Goal: Task Accomplishment & Management: Use online tool/utility

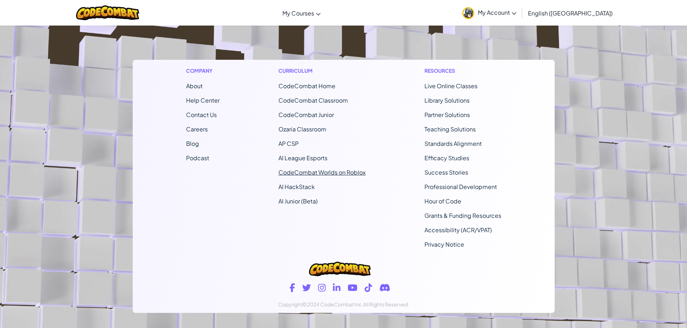
scroll to position [136, 0]
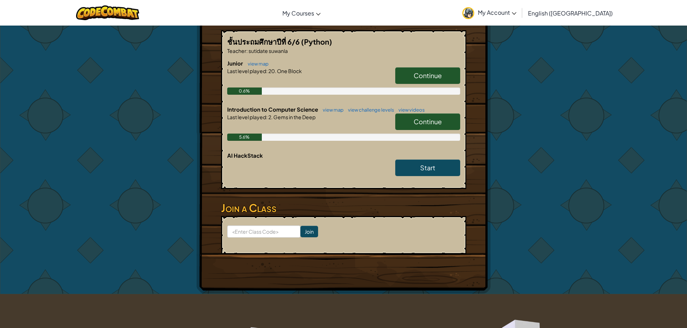
drag, startPoint x: 577, startPoint y: 142, endPoint x: 573, endPoint y: 142, distance: 4.3
click at [425, 119] on span "Continue" at bounding box center [427, 122] width 28 height 8
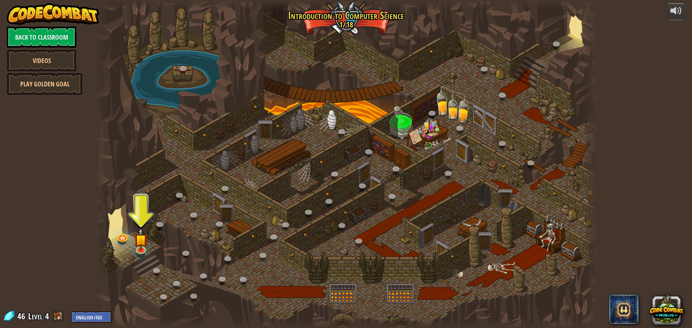
click at [55, 315] on span at bounding box center [58, 316] width 11 height 11
click at [6, 323] on div "46 Level 4 English ([GEOGRAPHIC_DATA]) English ([GEOGRAPHIC_DATA]) 简体中文 繁體中文 ру…" at bounding box center [57, 317] width 109 height 13
drag, startPoint x: 9, startPoint y: 320, endPoint x: 87, endPoint y: 307, distance: 78.9
click at [16, 319] on div "46 Level 4 English ([GEOGRAPHIC_DATA]) English ([GEOGRAPHIC_DATA]) 简体中文 繁體中文 ру…" at bounding box center [57, 317] width 109 height 13
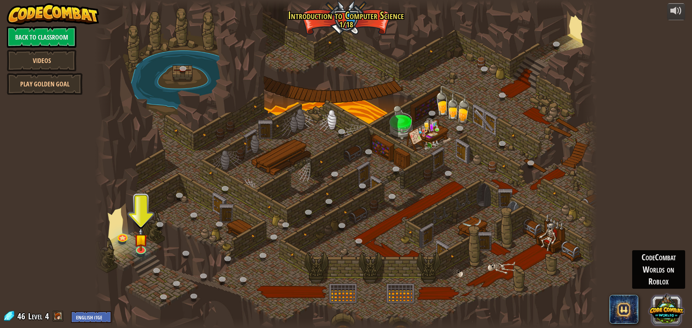
click at [682, 305] on button at bounding box center [666, 309] width 35 height 35
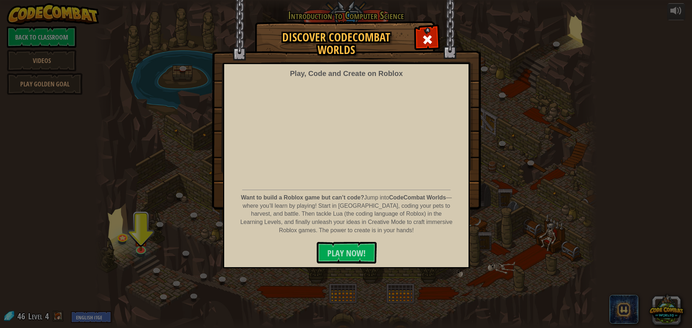
click at [532, 216] on div "Discover CodeCombat Worlds Play, Code and Create on Roblox Want to build a Robl…" at bounding box center [346, 164] width 692 height 328
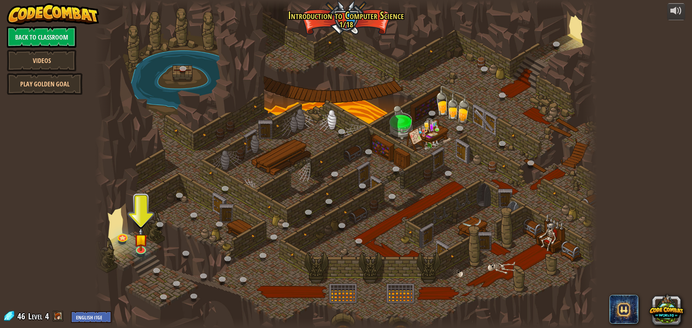
drag, startPoint x: 417, startPoint y: 138, endPoint x: 200, endPoint y: 191, distance: 223.8
click at [406, 140] on div at bounding box center [346, 164] width 503 height 328
click at [142, 251] on link at bounding box center [140, 248] width 14 height 14
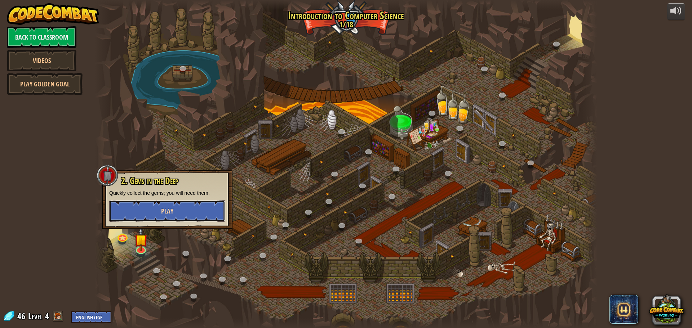
click at [143, 207] on button "Play" at bounding box center [167, 211] width 116 height 22
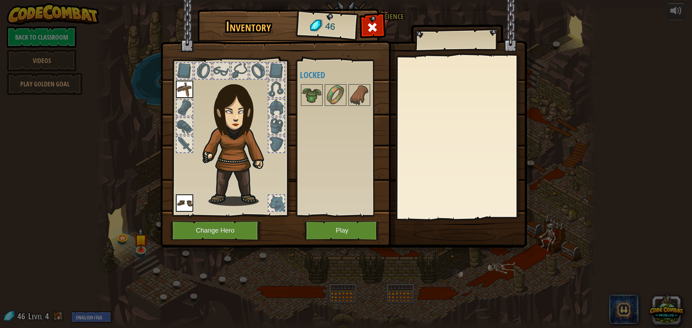
click at [214, 119] on img at bounding box center [238, 140] width 78 height 133
drag, startPoint x: 217, startPoint y: 119, endPoint x: 221, endPoint y: 119, distance: 4.0
click at [220, 120] on img at bounding box center [238, 140] width 78 height 133
click at [221, 119] on img at bounding box center [238, 140] width 78 height 133
click at [221, 118] on img at bounding box center [238, 140] width 78 height 133
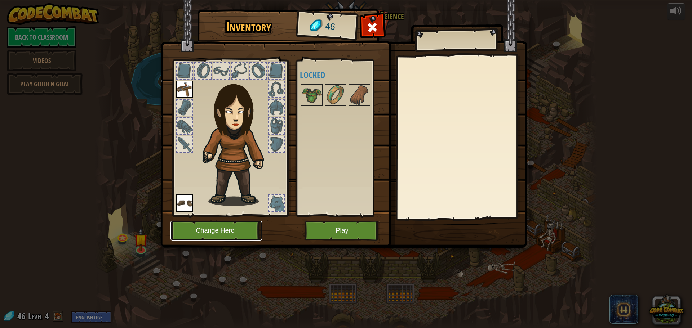
click at [222, 228] on button "Change Hero" at bounding box center [217, 231] width 92 height 20
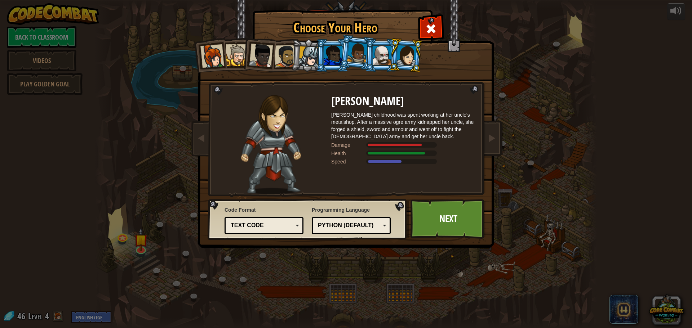
click at [297, 52] on li at bounding box center [308, 55] width 34 height 35
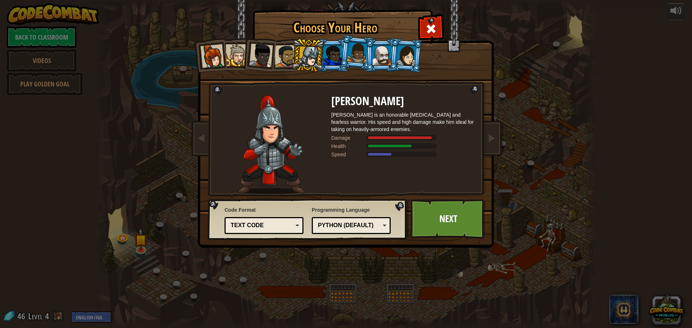
click at [336, 62] on div at bounding box center [333, 55] width 19 height 19
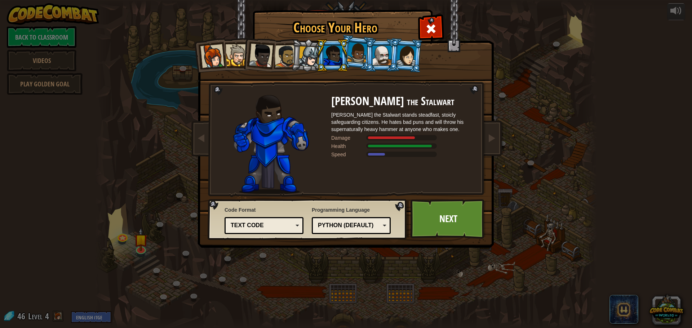
click at [312, 56] on div at bounding box center [309, 57] width 21 height 21
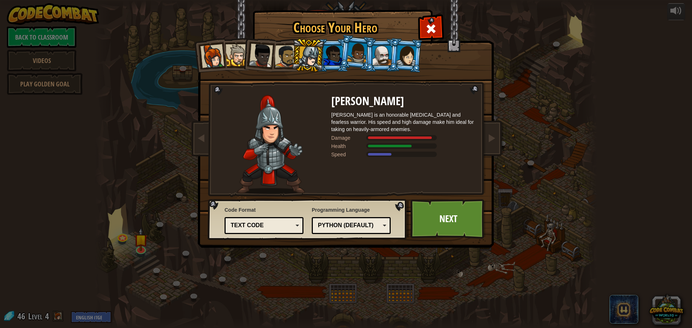
click at [278, 53] on div at bounding box center [286, 56] width 22 height 22
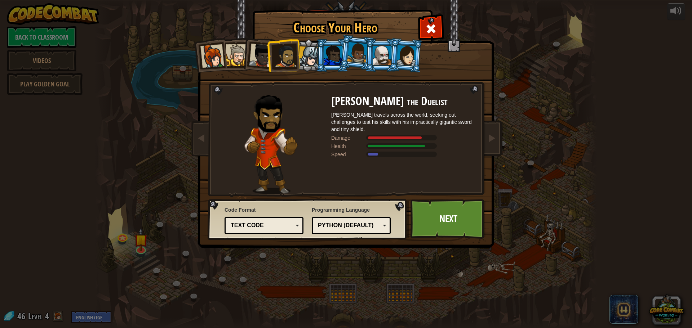
click at [382, 59] on div at bounding box center [382, 55] width 19 height 19
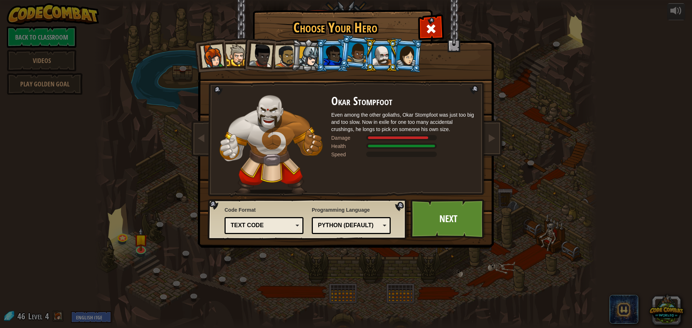
click at [412, 55] on div at bounding box center [407, 55] width 20 height 21
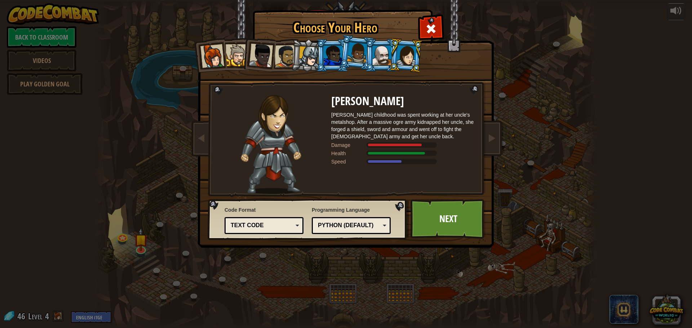
click at [257, 54] on div at bounding box center [261, 56] width 24 height 24
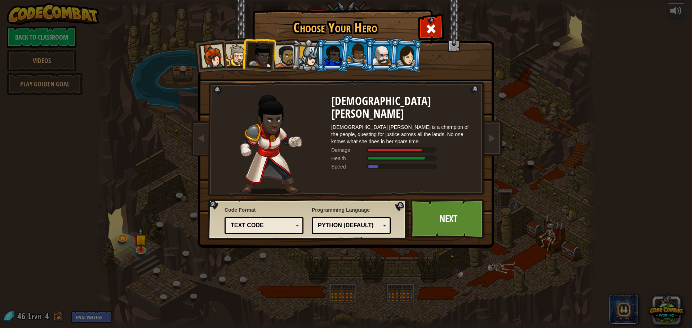
click at [240, 56] on div at bounding box center [237, 55] width 22 height 22
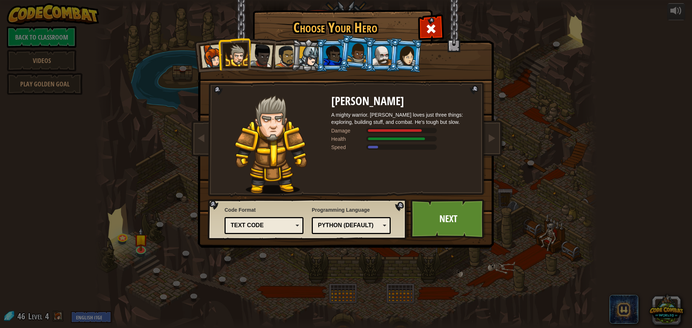
click at [213, 61] on div at bounding box center [212, 56] width 24 height 24
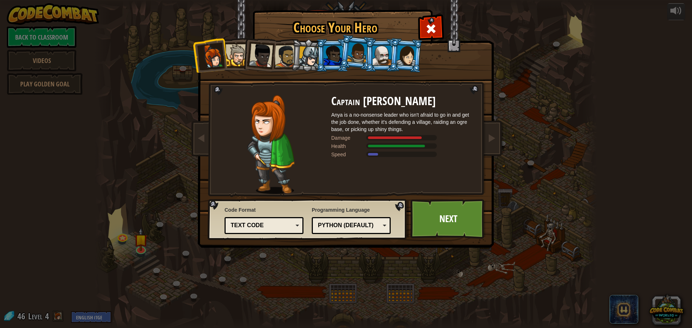
click at [291, 49] on div at bounding box center [286, 56] width 22 height 22
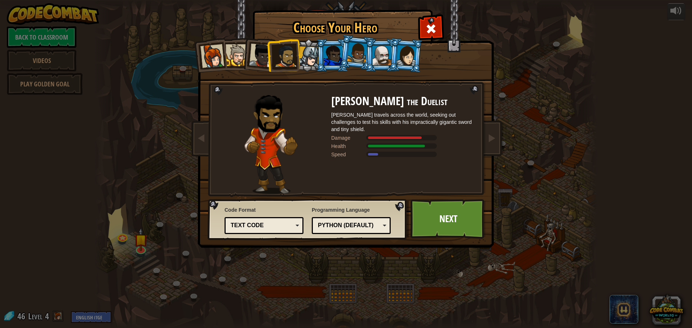
click at [310, 57] on div at bounding box center [309, 57] width 21 height 21
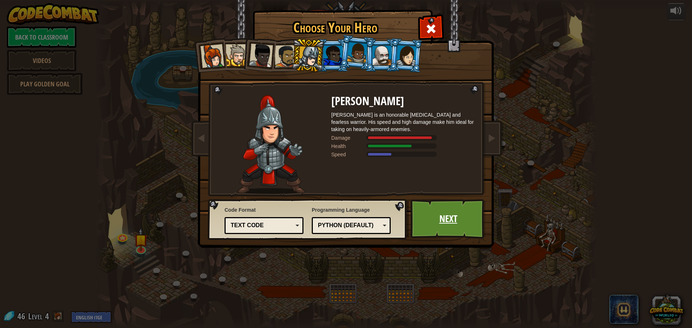
click at [448, 220] on link "Next" at bounding box center [448, 219] width 75 height 40
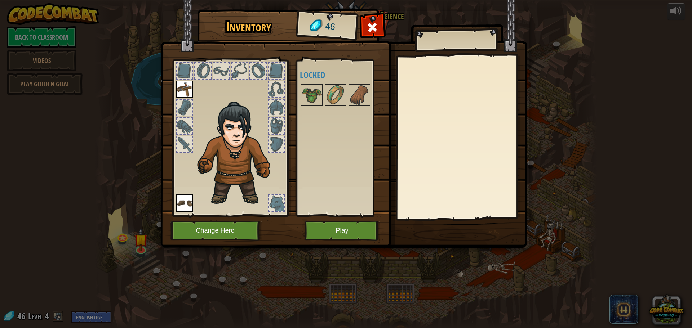
drag, startPoint x: 177, startPoint y: 176, endPoint x: 180, endPoint y: 189, distance: 13.0
click at [177, 189] on div at bounding box center [230, 136] width 119 height 162
drag, startPoint x: 287, startPoint y: 149, endPoint x: 256, endPoint y: 162, distance: 33.8
click at [256, 162] on div "Inventory 46 Available Equip Equip (double-click to equip) Locked Equip Unequip…" at bounding box center [346, 130] width 367 height 238
drag, startPoint x: 256, startPoint y: 162, endPoint x: 286, endPoint y: 162, distance: 29.6
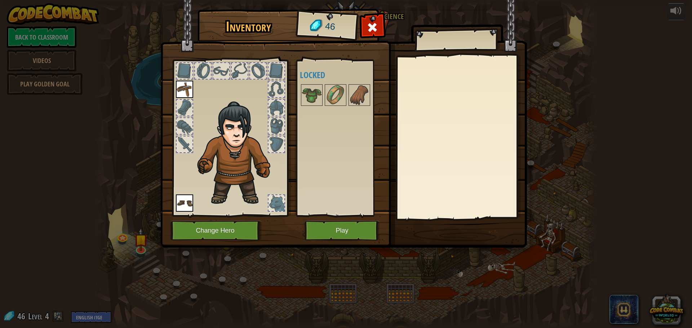
click at [286, 162] on div at bounding box center [230, 136] width 119 height 162
click at [338, 93] on img at bounding box center [336, 95] width 20 height 20
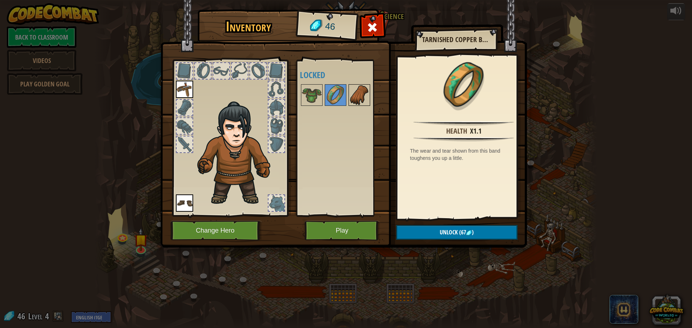
click at [361, 97] on img at bounding box center [359, 95] width 20 height 20
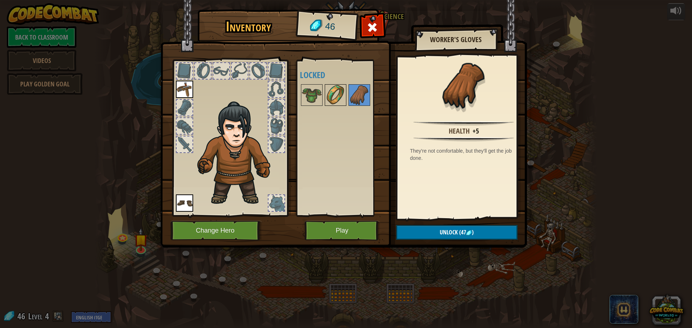
click at [331, 94] on img at bounding box center [336, 95] width 20 height 20
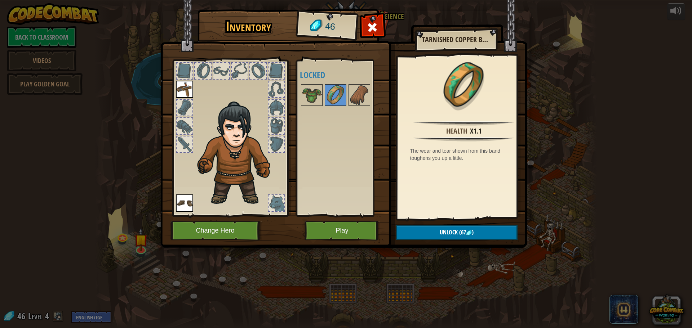
click at [323, 217] on img at bounding box center [343, 117] width 367 height 262
click at [334, 227] on button "Play" at bounding box center [342, 231] width 75 height 20
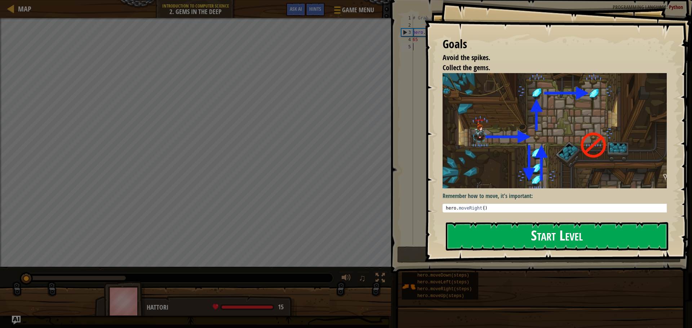
click at [545, 226] on button "Start Level" at bounding box center [557, 236] width 222 height 28
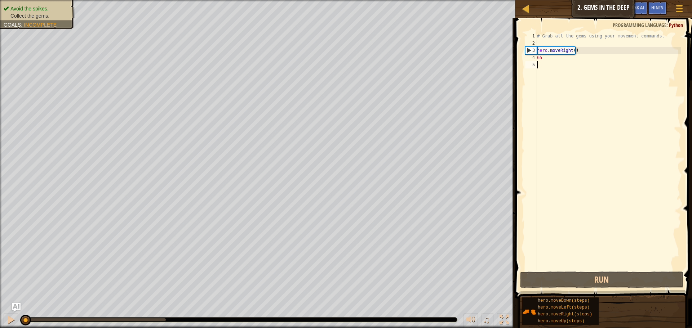
click at [555, 56] on div "# Grab all the gems using your movement commands. hero . moveRight ( ) 65" at bounding box center [609, 158] width 146 height 252
type textarea "6"
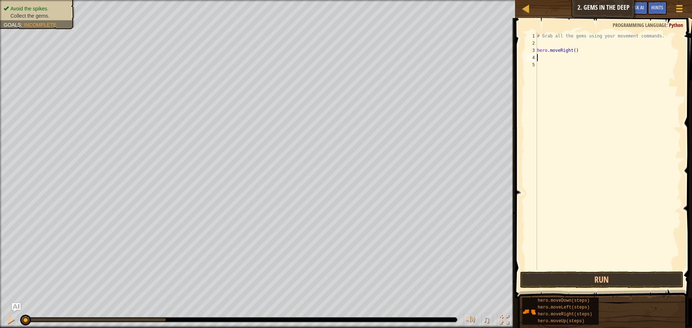
type textarea "h"
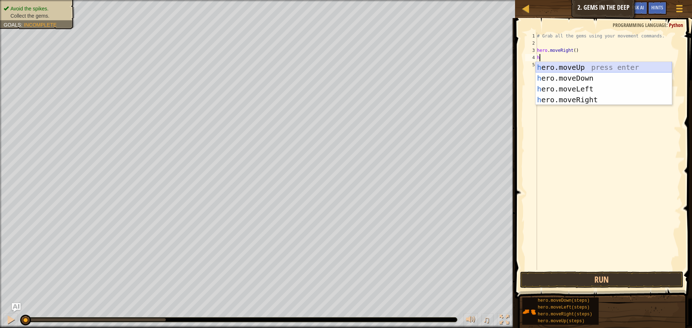
click at [580, 68] on div "h ero.moveUp press enter h ero.moveDown press enter h ero.moveLeft press enter …" at bounding box center [604, 94] width 136 height 65
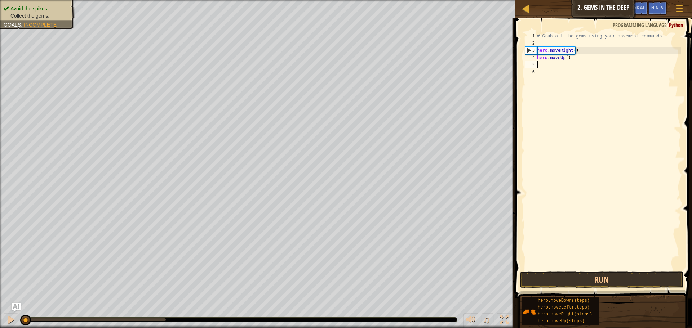
drag, startPoint x: 31, startPoint y: 319, endPoint x: 30, endPoint y: 309, distance: 10.2
click at [2, 317] on div "♫" at bounding box center [257, 319] width 515 height 22
click at [600, 280] on button "Run" at bounding box center [601, 280] width 163 height 17
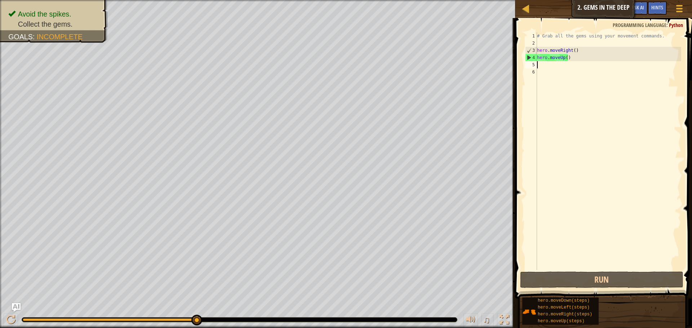
type textarea "m"
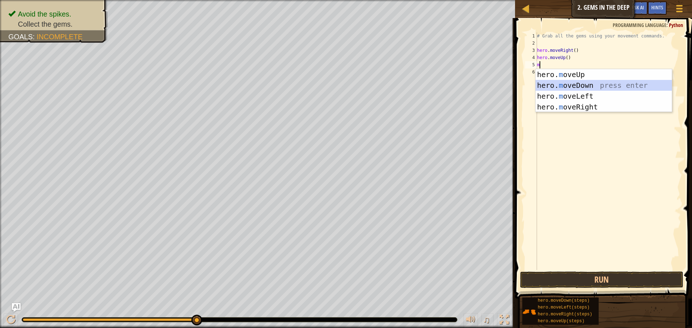
click at [565, 86] on div "hero. m oveUp press enter hero. m oveDown press enter hero. m oveLeft press ent…" at bounding box center [604, 101] width 136 height 65
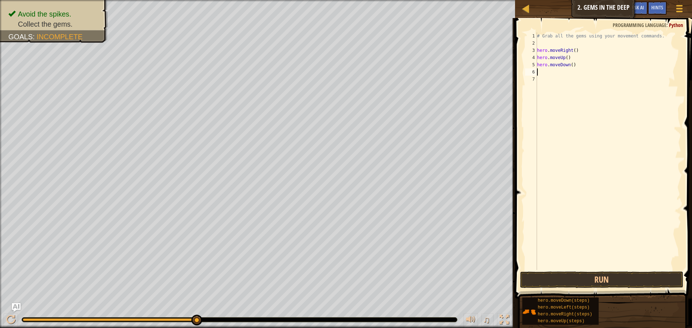
type textarea "m"
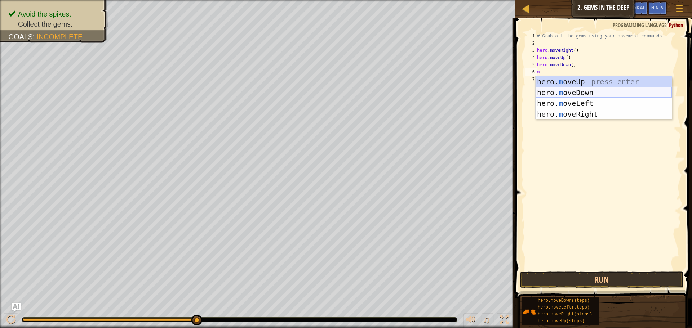
click at [562, 90] on div "hero. m oveUp press enter hero. m oveDown press enter hero. m oveLeft press ent…" at bounding box center [604, 108] width 136 height 65
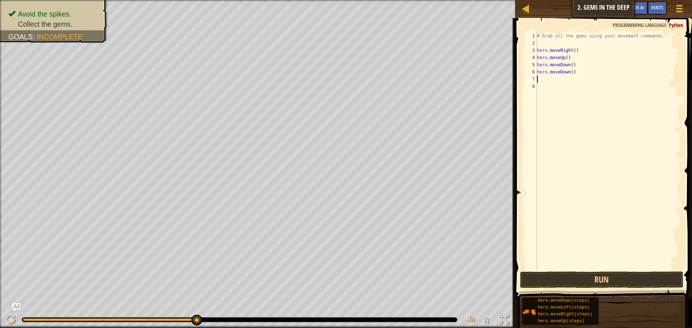
type textarea "m"
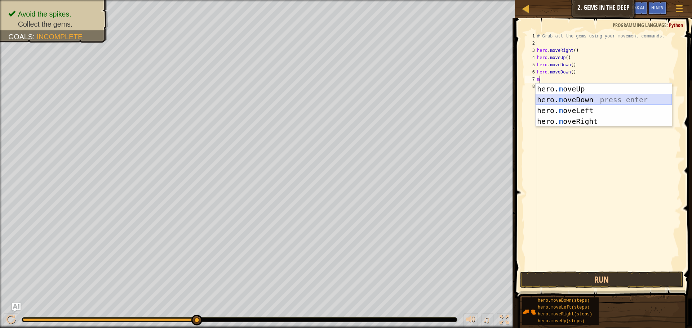
click at [565, 97] on div "hero. m oveUp press enter hero. m oveDown press enter hero. m oveLeft press ent…" at bounding box center [604, 116] width 136 height 65
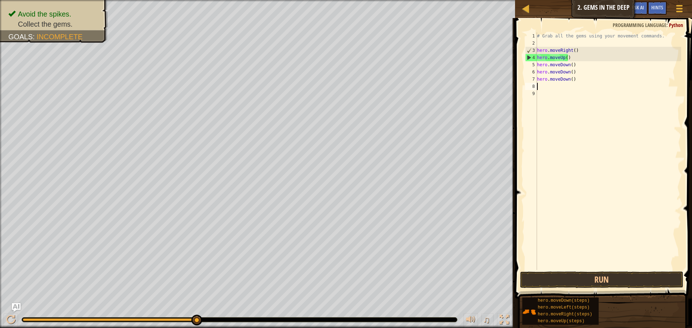
click at [407, 305] on div "Avoid the spikes. Collect the gems. Goals : Incomplete ♫ Hattori 15 x: 22 y: 38…" at bounding box center [346, 164] width 692 height 328
click at [598, 281] on button "Run" at bounding box center [601, 280] width 163 height 17
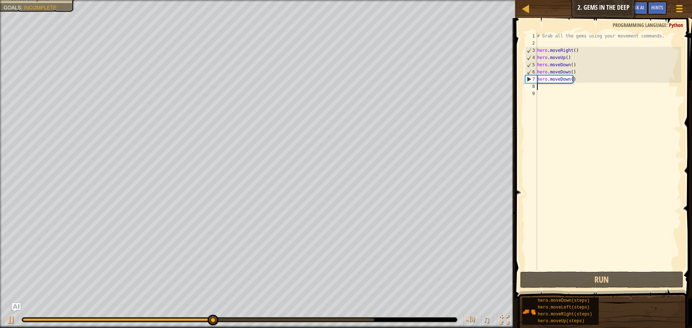
type textarea "m"
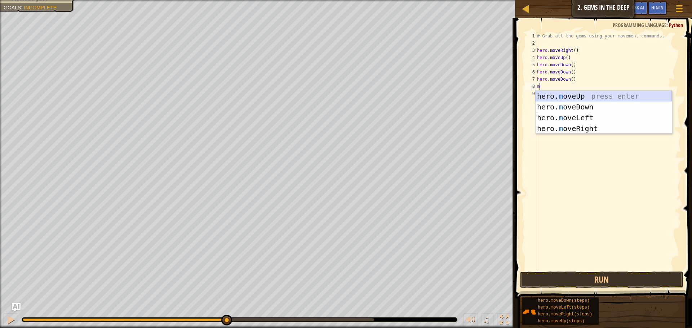
click at [566, 95] on div "hero. m oveUp press enter hero. m oveDown press enter hero. m oveLeft press ent…" at bounding box center [604, 123] width 136 height 65
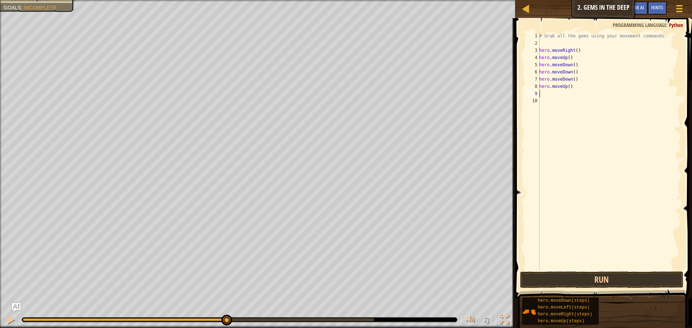
type textarea "m"
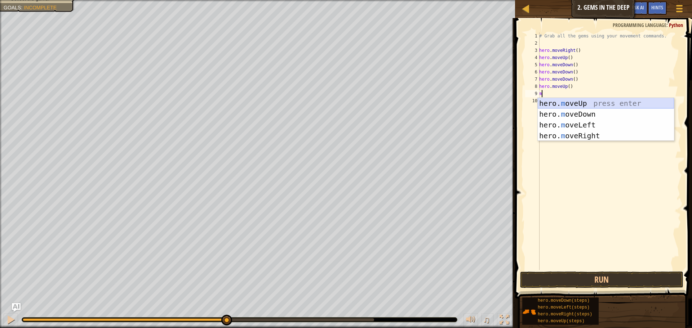
click at [565, 101] on div "hero. m oveUp press enter hero. m oveDown press enter hero. m oveLeft press ent…" at bounding box center [606, 130] width 136 height 65
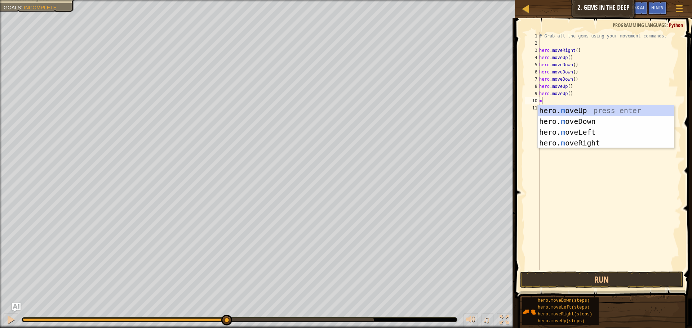
type textarea "m"
click at [565, 107] on div "hero. m oveUp press enter hero. m oveDown press enter hero. m oveLeft press ent…" at bounding box center [606, 137] width 136 height 65
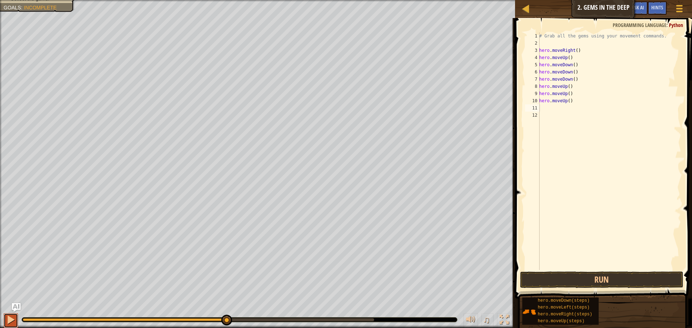
click at [12, 320] on div at bounding box center [10, 319] width 9 height 9
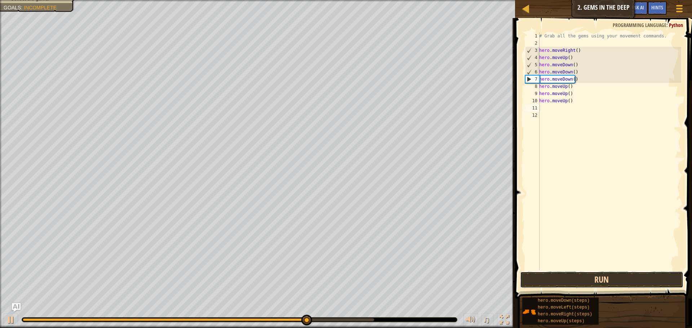
click at [569, 275] on button "Run" at bounding box center [601, 280] width 163 height 17
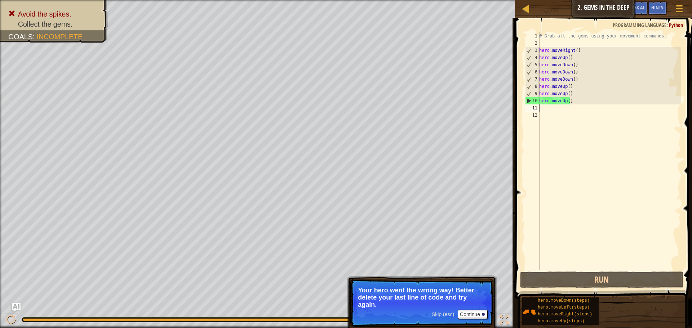
click at [572, 100] on div "# Grab all the gems using your movement commands. hero . moveRight ( ) hero . m…" at bounding box center [609, 158] width 143 height 252
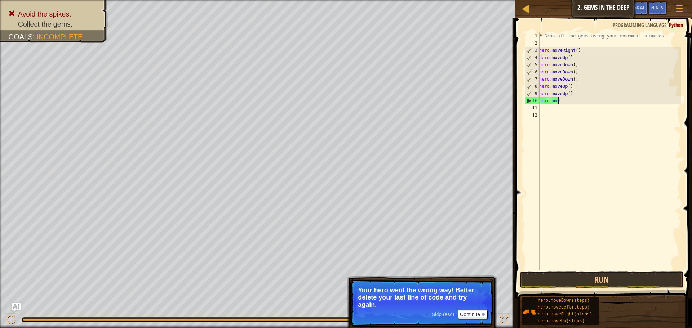
type textarea "h"
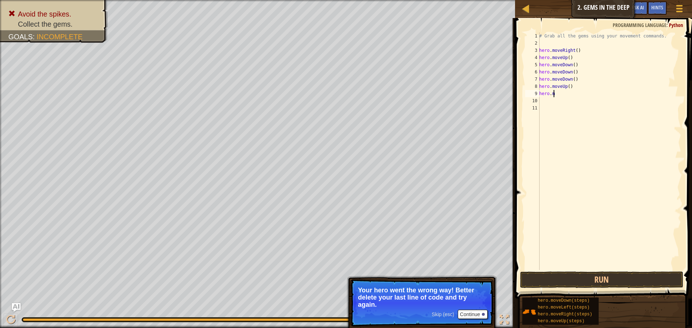
type textarea "h"
click at [611, 283] on button "Run" at bounding box center [601, 280] width 163 height 17
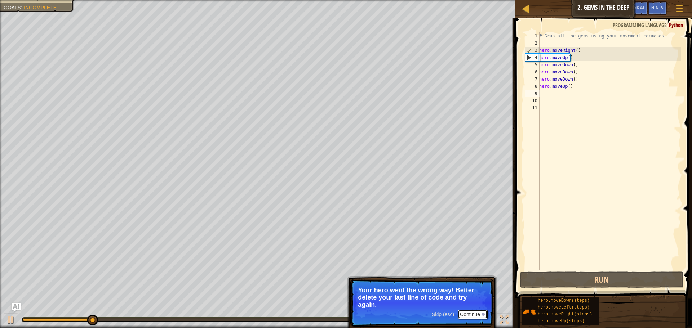
click at [472, 311] on button "Continue" at bounding box center [473, 314] width 30 height 9
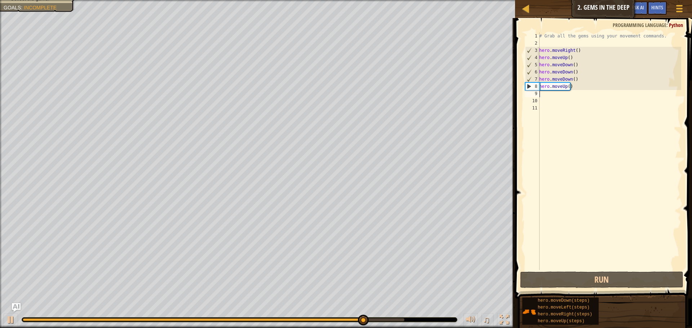
type textarea "h"
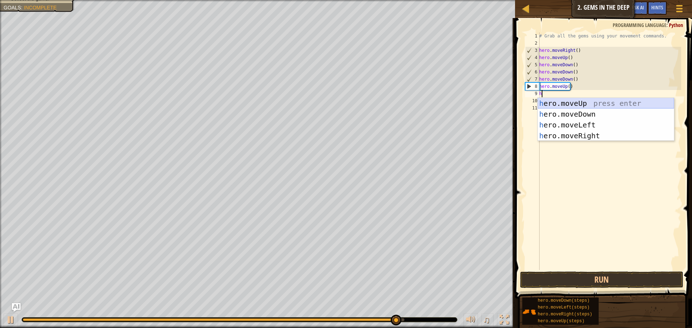
click at [555, 102] on div "h ero.moveUp press enter h ero.moveDown press enter h ero.moveLeft press enter …" at bounding box center [606, 130] width 136 height 65
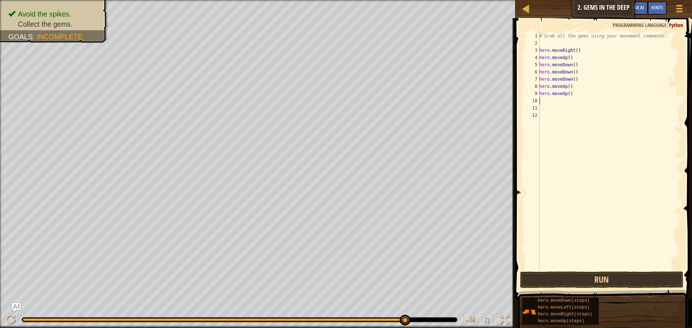
type textarea "h"
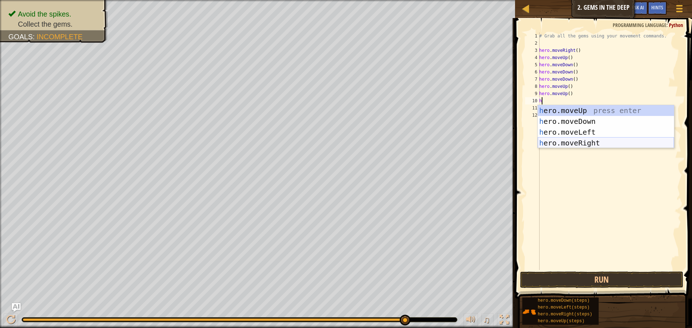
click at [561, 142] on div "h ero.moveUp press enter h ero.moveDown press enter h ero.moveLeft press enter …" at bounding box center [606, 137] width 136 height 65
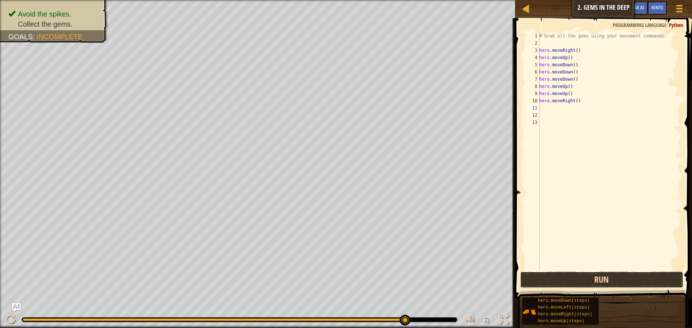
click at [566, 277] on button "Run" at bounding box center [601, 280] width 163 height 17
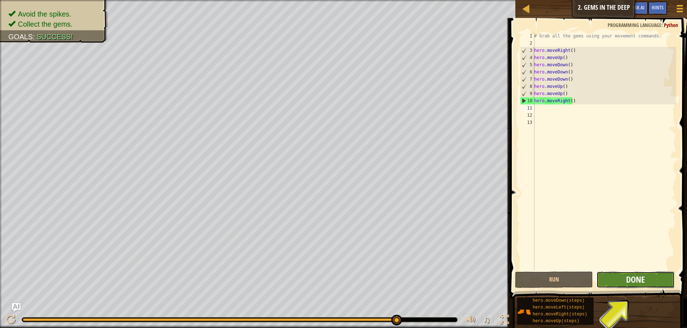
click at [640, 278] on span "Done" at bounding box center [635, 280] width 19 height 12
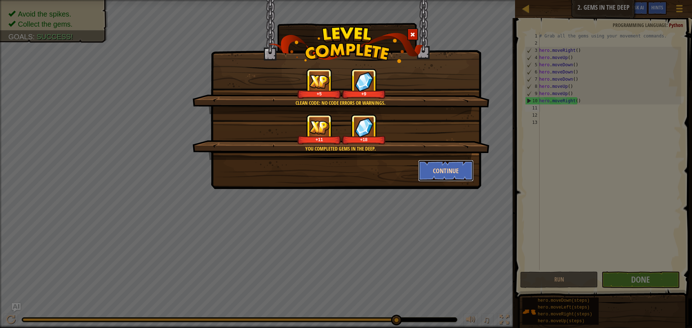
click at [454, 166] on button "Continue" at bounding box center [446, 171] width 56 height 22
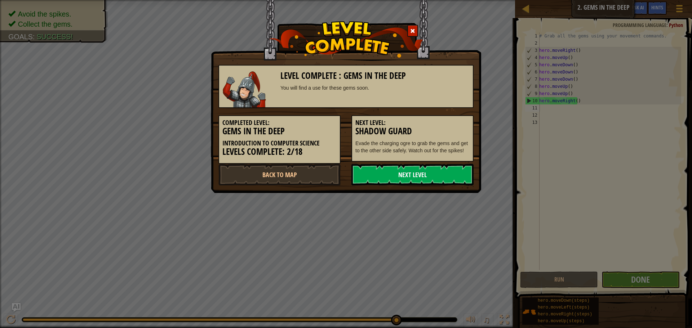
click at [454, 167] on link "Next Level" at bounding box center [412, 175] width 122 height 22
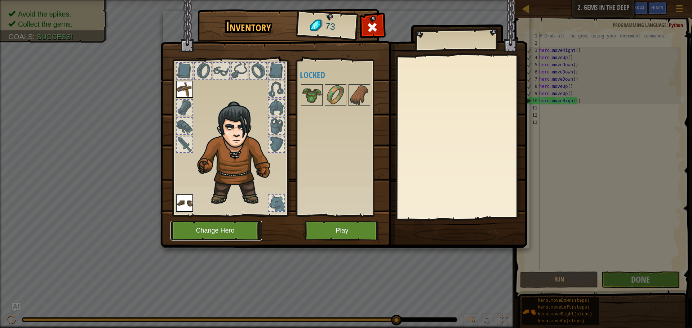
click at [220, 231] on button "Change Hero" at bounding box center [217, 231] width 92 height 20
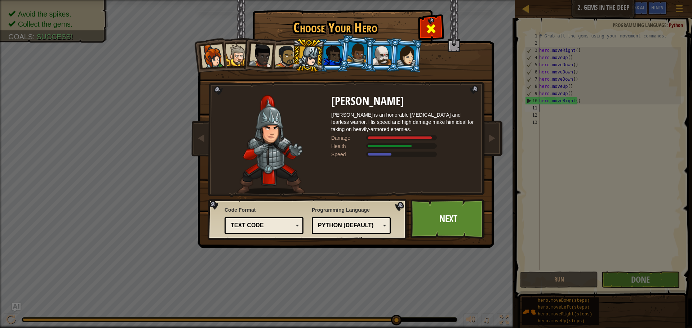
click at [425, 25] on div at bounding box center [431, 28] width 23 height 23
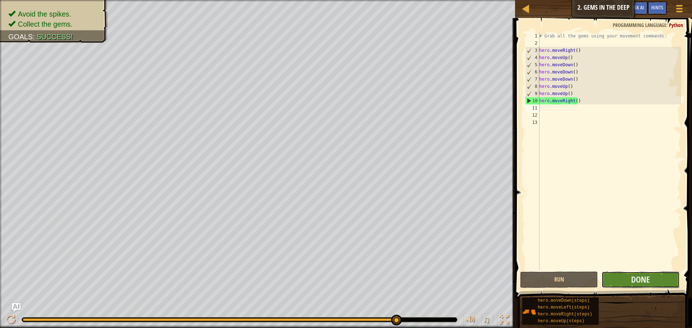
click at [653, 281] on button "Done" at bounding box center [641, 280] width 78 height 17
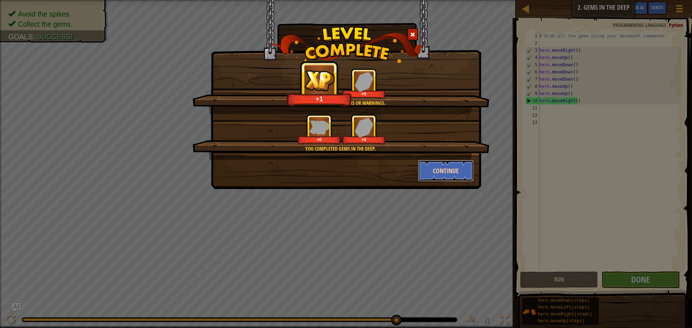
click at [438, 166] on button "Continue" at bounding box center [446, 171] width 56 height 22
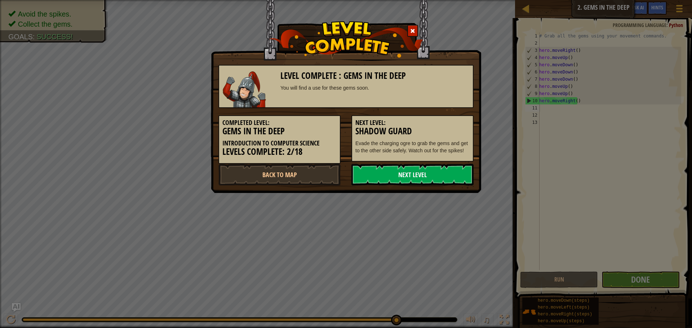
click at [437, 167] on link "Next Level" at bounding box center [412, 175] width 122 height 22
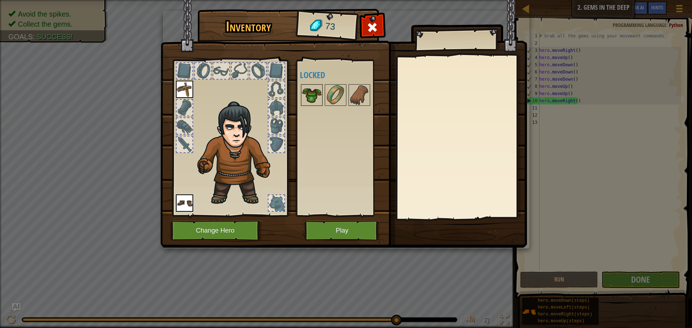
click at [321, 91] on img at bounding box center [312, 95] width 20 height 20
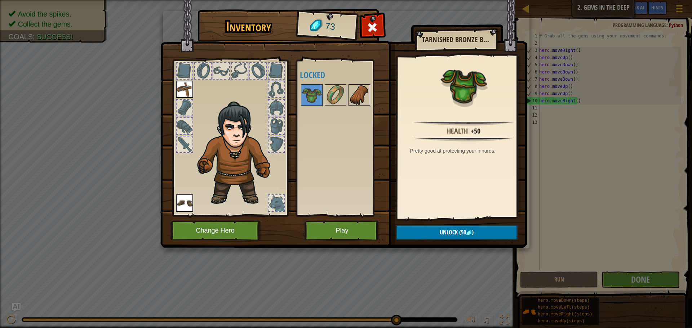
click at [363, 99] on img at bounding box center [359, 95] width 20 height 20
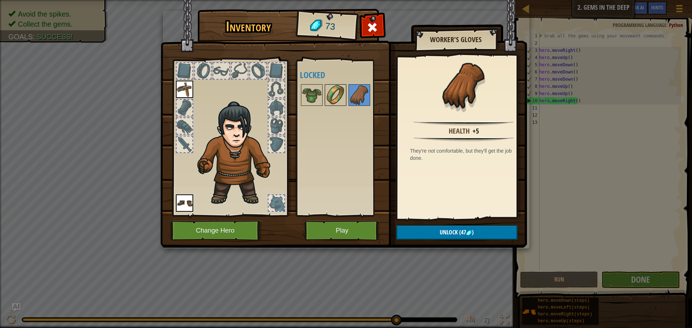
click at [343, 91] on img at bounding box center [336, 95] width 20 height 20
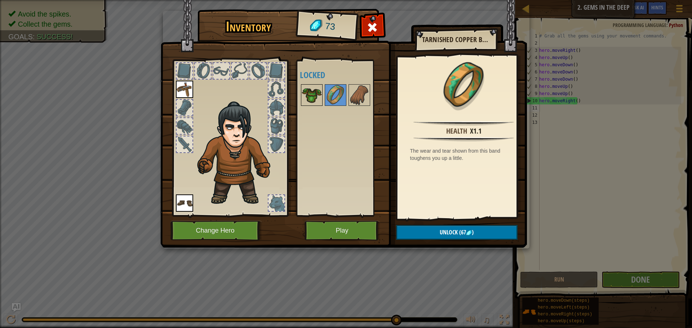
click at [313, 95] on img at bounding box center [312, 95] width 20 height 20
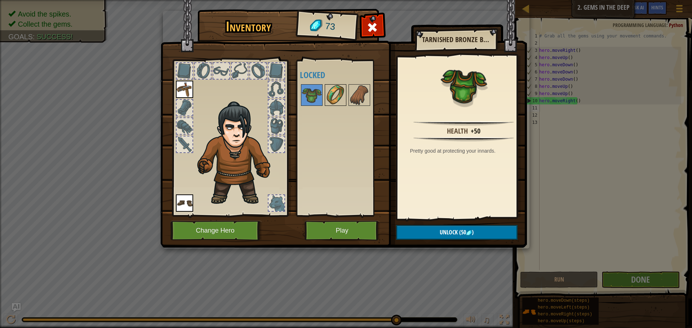
click at [336, 93] on img at bounding box center [336, 95] width 20 height 20
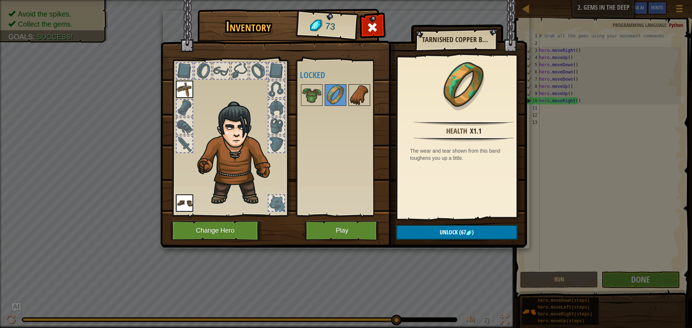
click at [354, 96] on img at bounding box center [359, 95] width 20 height 20
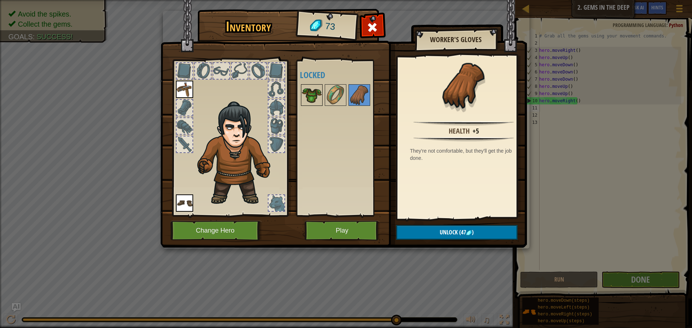
click at [321, 96] on img at bounding box center [312, 95] width 20 height 20
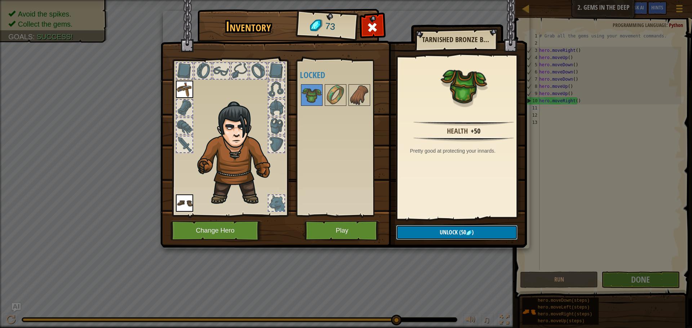
click at [459, 229] on span "(50" at bounding box center [462, 233] width 8 height 8
click at [458, 229] on button "Confirm" at bounding box center [456, 232] width 121 height 15
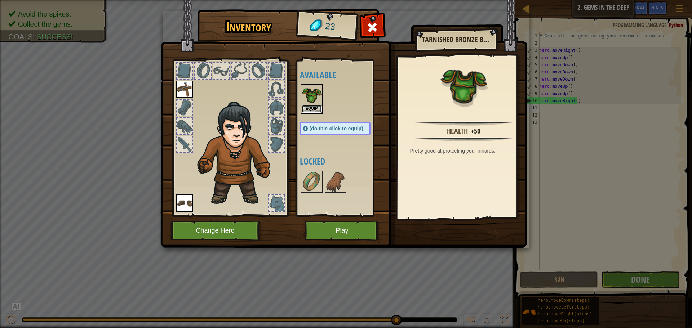
click at [313, 106] on button "Equip" at bounding box center [312, 109] width 20 height 8
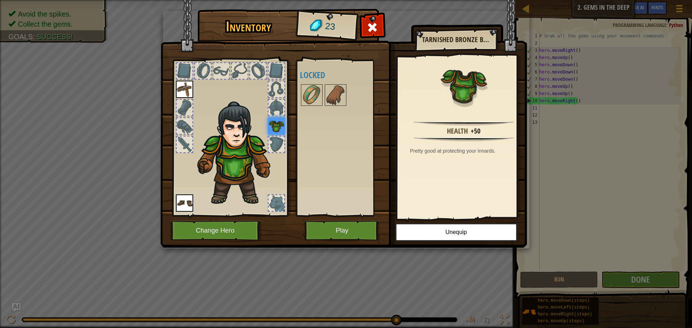
click at [238, 162] on img at bounding box center [238, 153] width 88 height 105
click at [276, 128] on img at bounding box center [276, 126] width 17 height 17
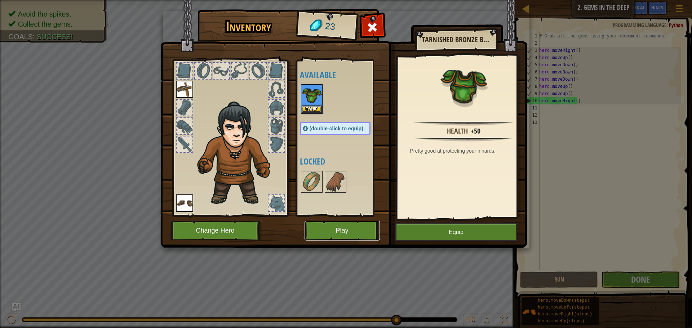
click at [371, 229] on button "Play" at bounding box center [342, 231] width 75 height 20
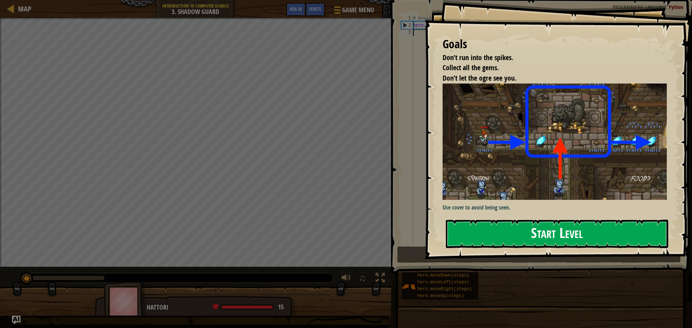
click at [504, 236] on button "Start Level" at bounding box center [557, 234] width 222 height 28
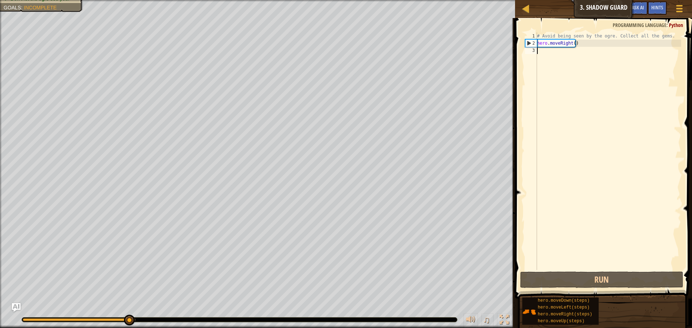
type textarea "m"
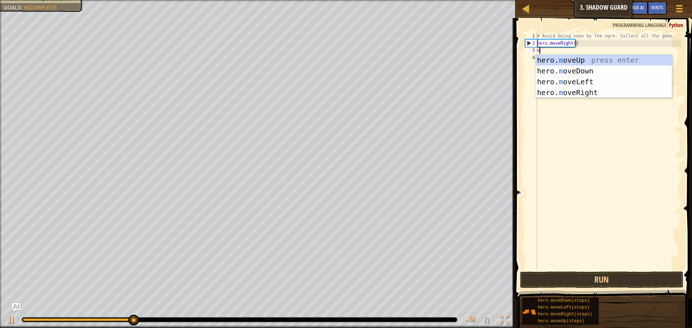
scroll to position [3, 0]
click at [579, 59] on div "hero. m oveUp press enter hero. m oveDown press enter hero. m oveLeft press ent…" at bounding box center [604, 87] width 136 height 65
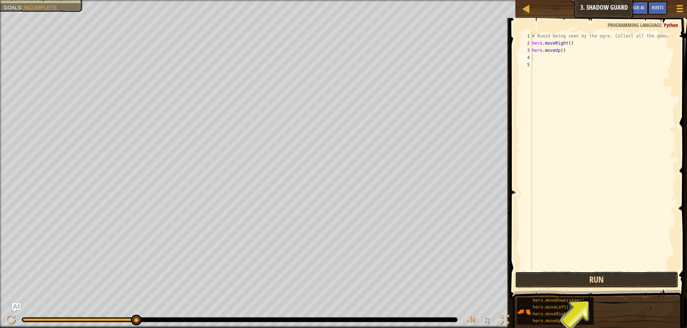
drag, startPoint x: 596, startPoint y: 280, endPoint x: 591, endPoint y: 281, distance: 4.9
click at [596, 281] on button "Run" at bounding box center [596, 280] width 163 height 17
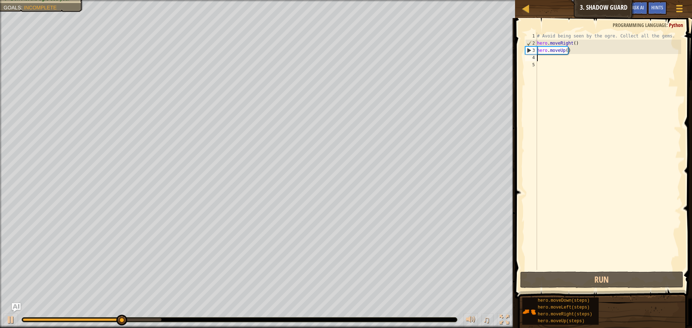
type textarea "m"
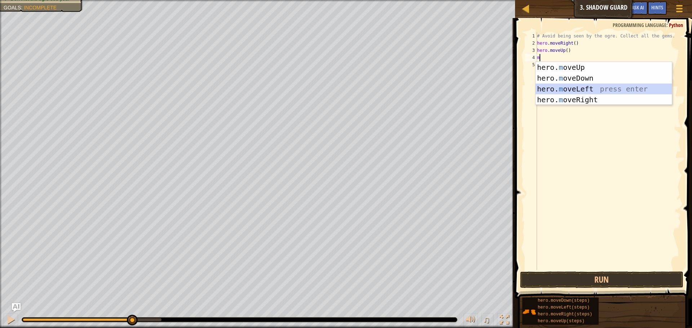
click at [588, 90] on div "hero. m oveUp press enter hero. m oveDown press enter hero. m oveLeft press ent…" at bounding box center [604, 94] width 136 height 65
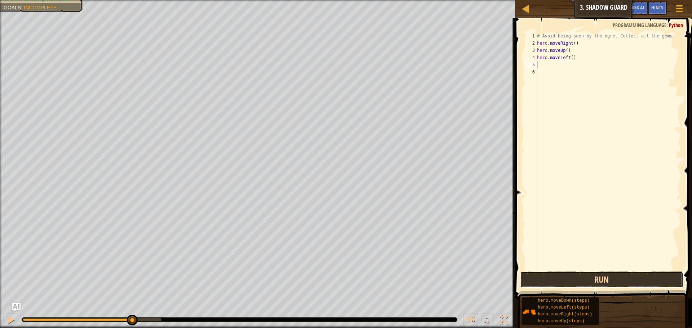
click at [567, 279] on button "Run" at bounding box center [601, 280] width 163 height 17
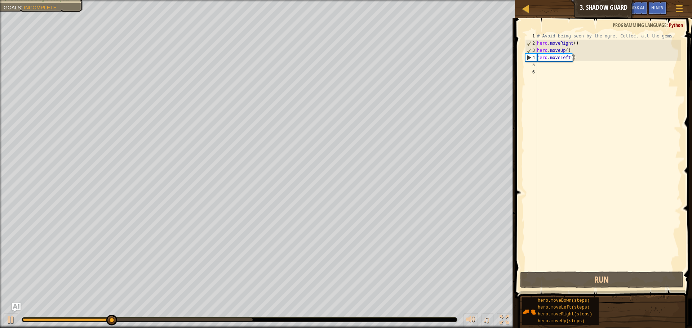
click at [572, 57] on div "# Avoid being seen by the ogre. Collect all the gems. hero . moveRight ( ) hero…" at bounding box center [609, 158] width 146 height 252
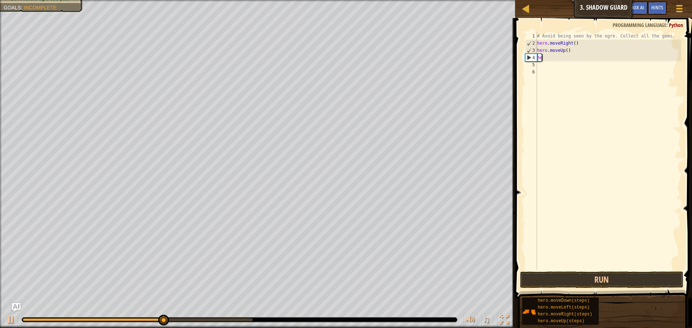
type textarea "h"
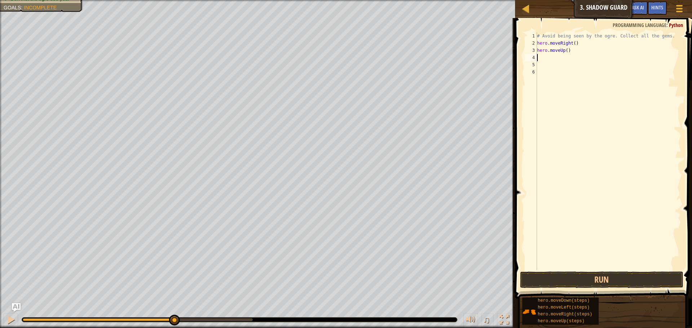
type textarea "m"
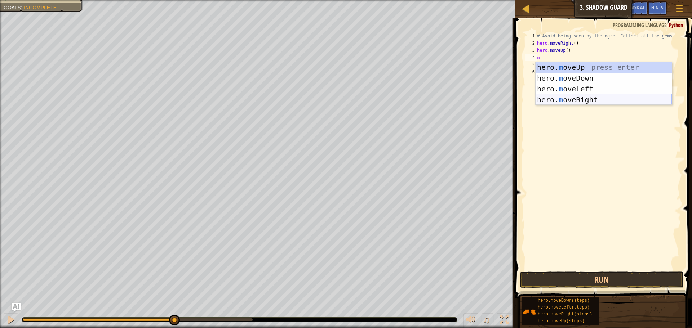
click at [574, 99] on div "hero. m oveUp press enter hero. m oveDown press enter hero. m oveLeft press ent…" at bounding box center [604, 94] width 136 height 65
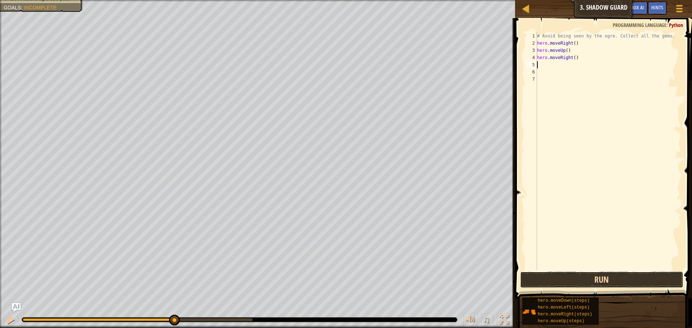
click at [567, 278] on button "Run" at bounding box center [601, 280] width 163 height 17
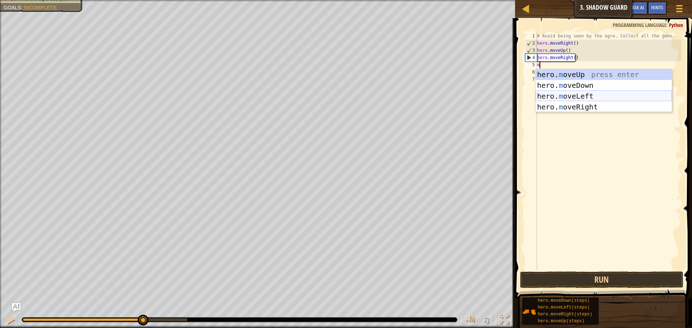
type textarea "mo"
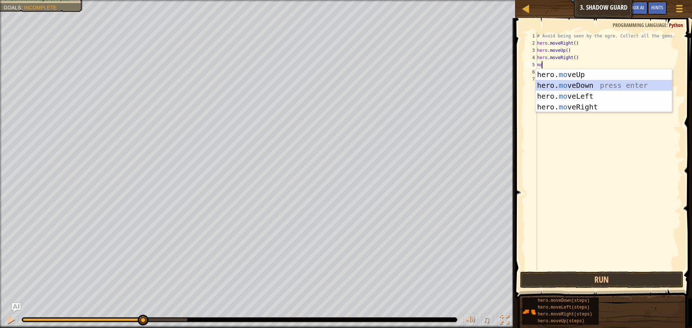
click at [602, 85] on div "hero. mo veUp press enter hero. mo veDown press enter hero. mo veLeft press ent…" at bounding box center [604, 101] width 136 height 65
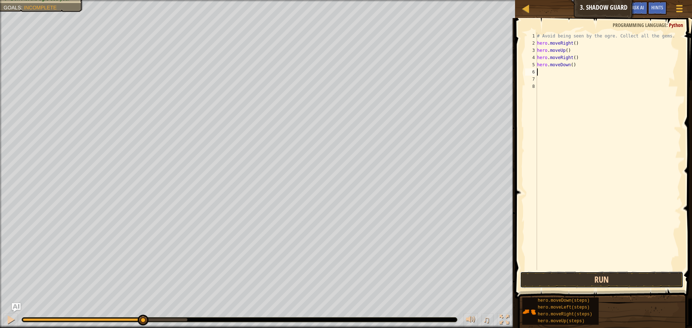
click at [590, 283] on button "Run" at bounding box center [601, 280] width 163 height 17
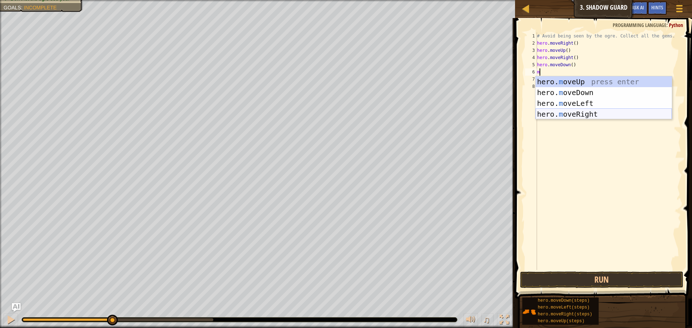
type textarea "mo"
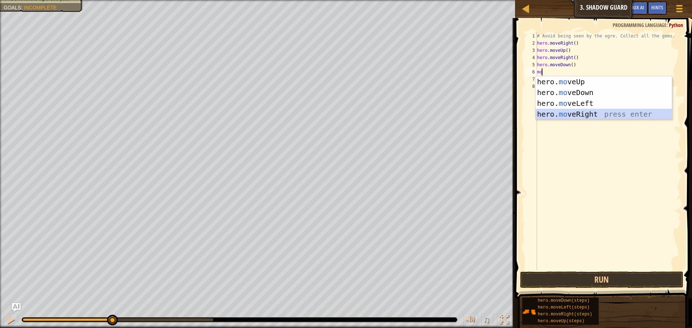
click at [557, 111] on div "hero. mo veUp press enter hero. mo veDown press enter hero. mo veLeft press ent…" at bounding box center [604, 108] width 136 height 65
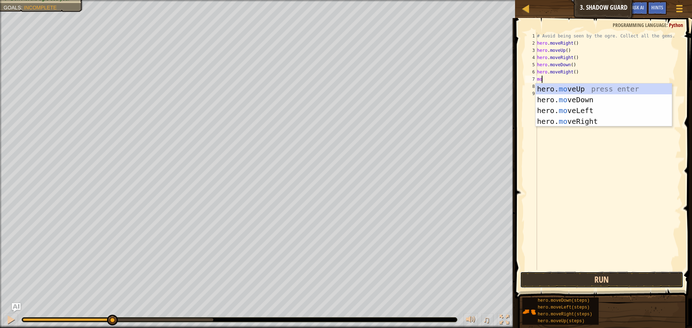
click at [588, 284] on button "Run" at bounding box center [601, 280] width 163 height 17
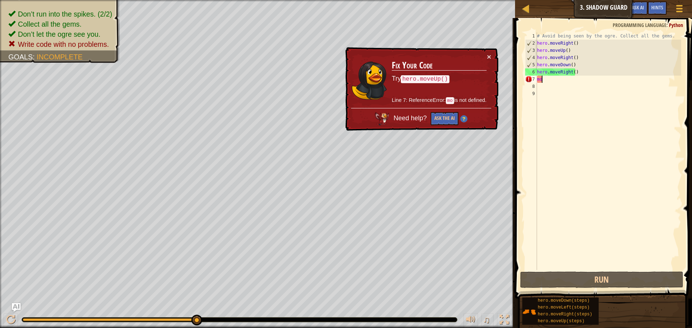
type textarea "m"
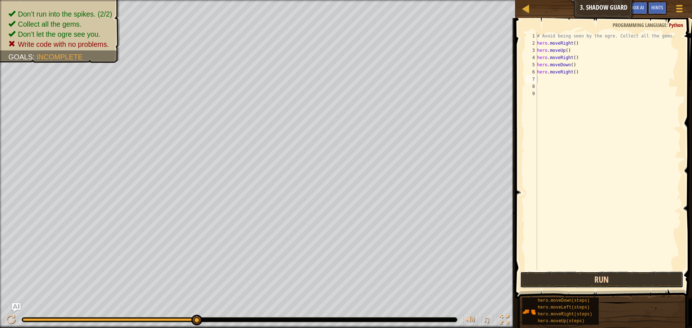
click at [620, 285] on button "Run" at bounding box center [601, 280] width 163 height 17
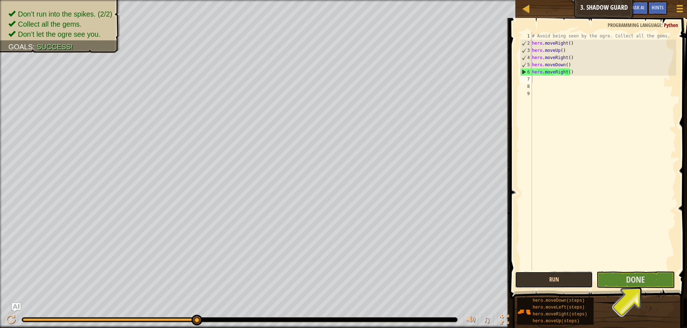
click at [548, 276] on button "Run" at bounding box center [554, 280] width 78 height 17
click at [625, 281] on button "Done" at bounding box center [635, 280] width 78 height 17
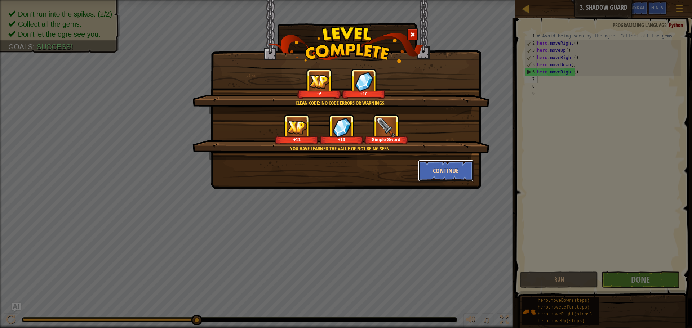
click at [438, 170] on button "Continue" at bounding box center [446, 171] width 56 height 22
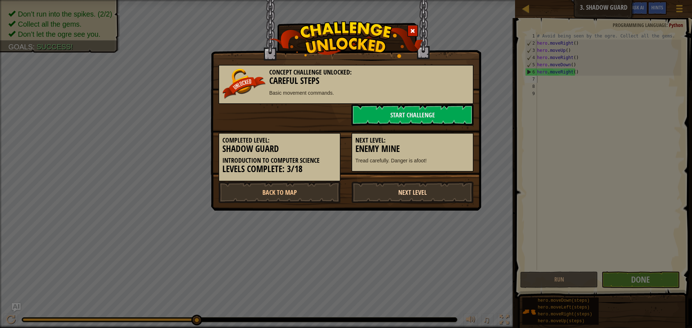
click at [415, 188] on link "Next Level" at bounding box center [412, 193] width 122 height 22
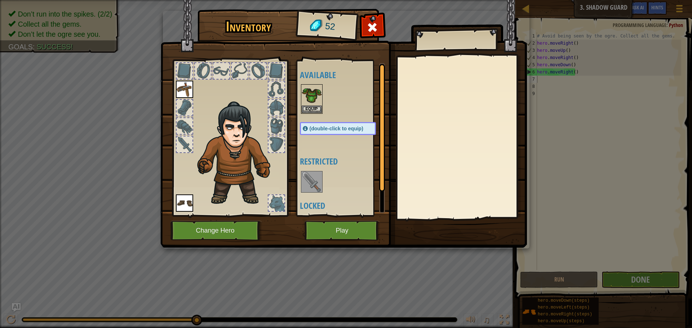
click at [318, 178] on img at bounding box center [312, 182] width 20 height 20
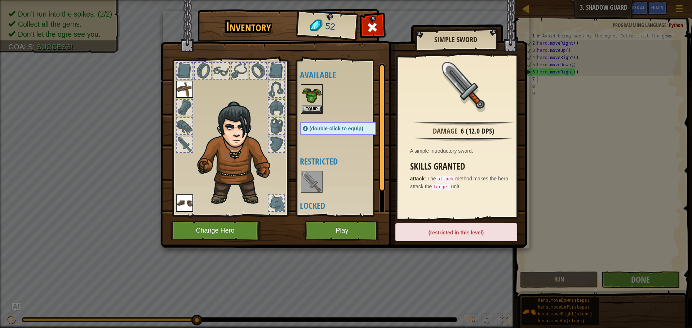
drag, startPoint x: 433, startPoint y: 183, endPoint x: 426, endPoint y: 190, distance: 9.9
click at [432, 186] on p "attack : The attack method makes the hero attack the target unit." at bounding box center [465, 183] width 111 height 16
click at [339, 127] on span "(double-click to equip)" at bounding box center [337, 129] width 54 height 6
click at [311, 181] on img at bounding box center [312, 182] width 20 height 20
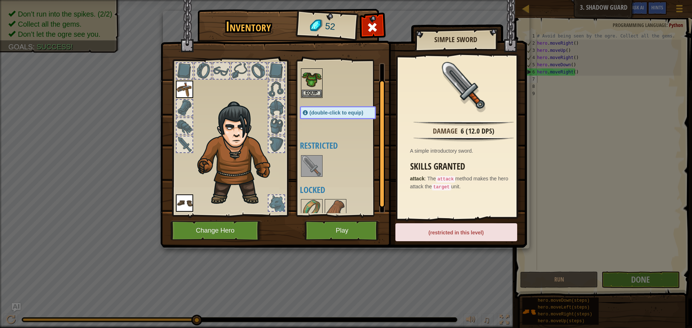
scroll to position [25, 0]
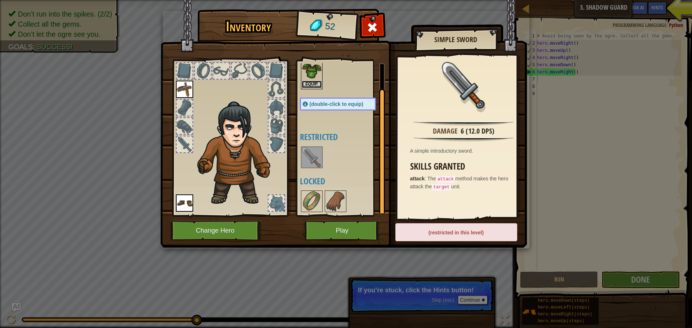
click at [316, 81] on button "Equip" at bounding box center [312, 85] width 20 height 8
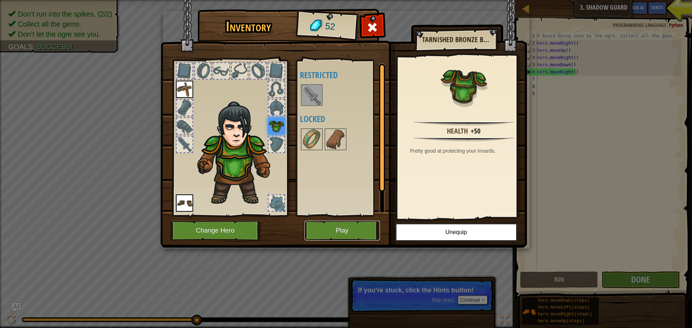
click at [352, 227] on button "Play" at bounding box center [342, 231] width 75 height 20
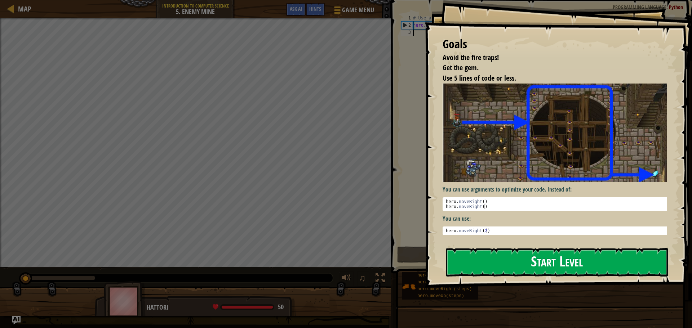
click at [525, 258] on button "Start Level" at bounding box center [557, 262] width 222 height 28
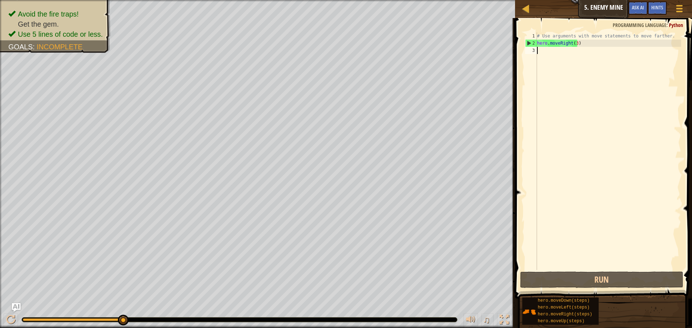
type textarea "m"
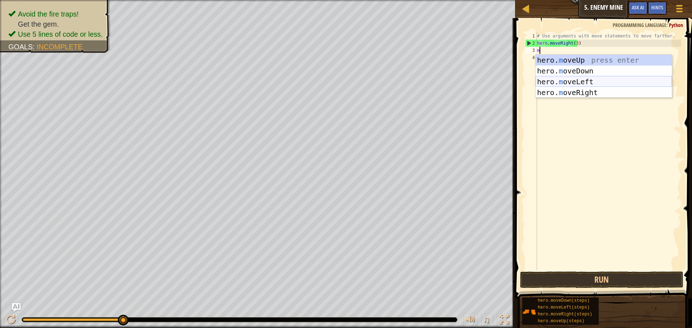
scroll to position [3, 0]
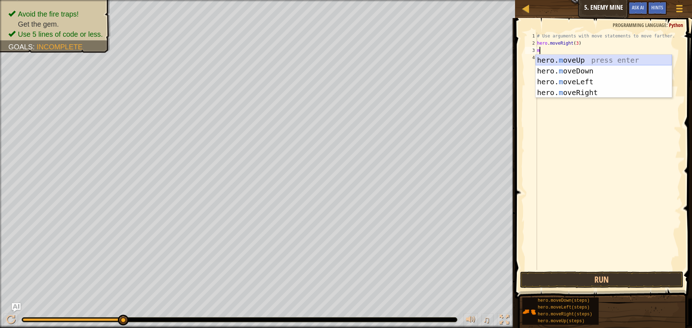
click at [583, 57] on div "hero. m oveUp press enter hero. m oveDown press enter hero. m oveLeft press ent…" at bounding box center [604, 87] width 136 height 65
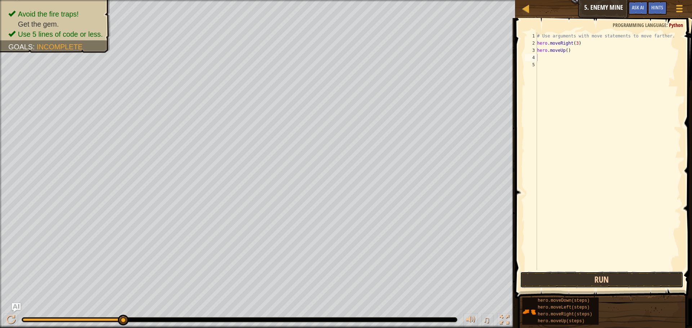
click at [597, 284] on button "Run" at bounding box center [601, 280] width 163 height 17
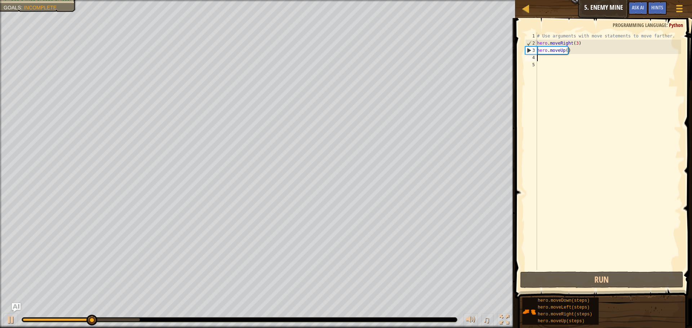
type textarea "m"
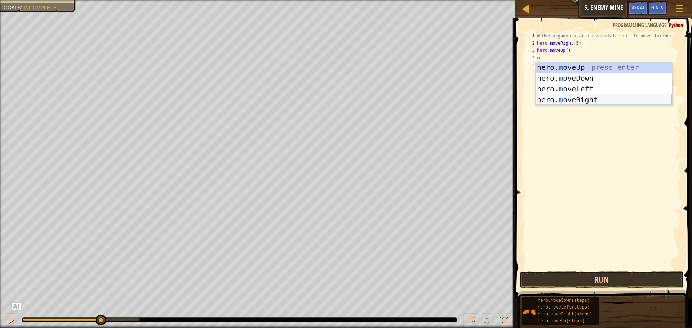
click at [557, 100] on div "hero. m oveUp press enter hero. m oveDown press enter hero. m oveLeft press ent…" at bounding box center [604, 94] width 136 height 65
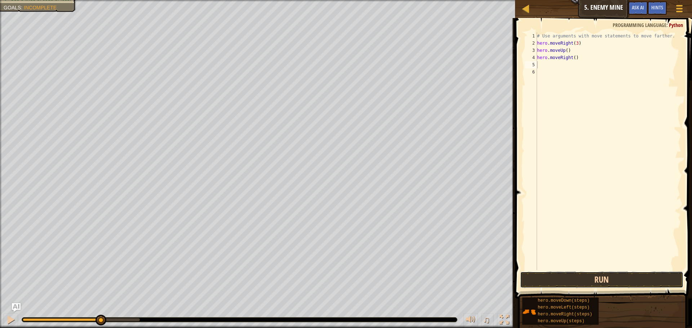
click at [600, 279] on button "Run" at bounding box center [601, 280] width 163 height 17
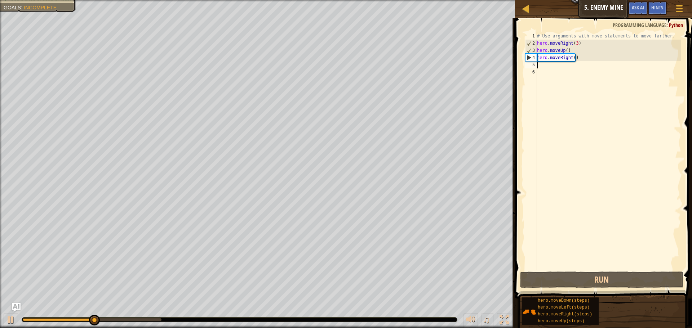
click at [560, 67] on div "# Use arguments with move statements to move farther. hero . moveRight ( 3 ) he…" at bounding box center [609, 158] width 146 height 252
type textarea "m"
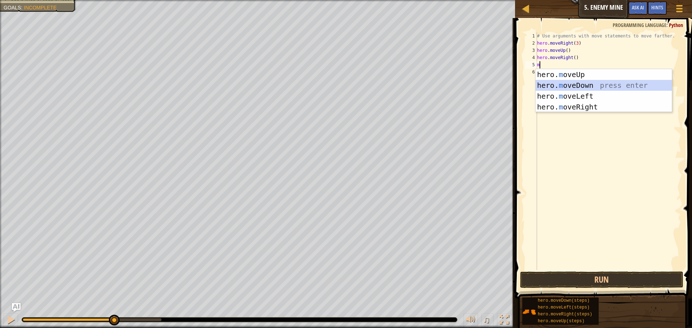
click at [563, 82] on div "hero. m oveUp press enter hero. m oveDown press enter hero. m oveLeft press ent…" at bounding box center [604, 101] width 136 height 65
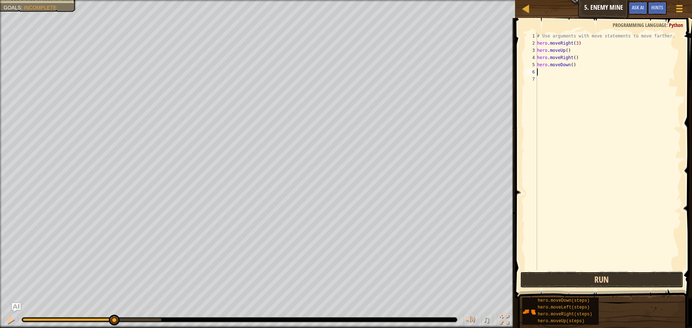
click at [593, 282] on button "Run" at bounding box center [601, 280] width 163 height 17
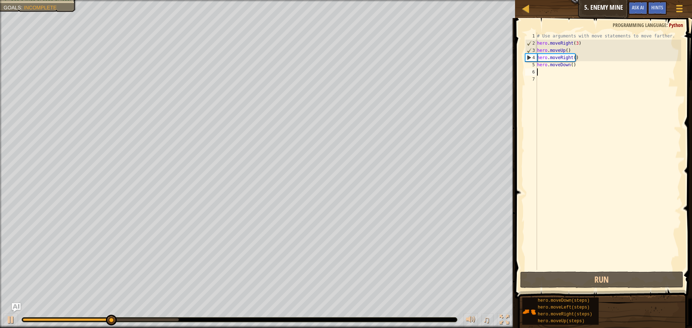
type textarea "m"
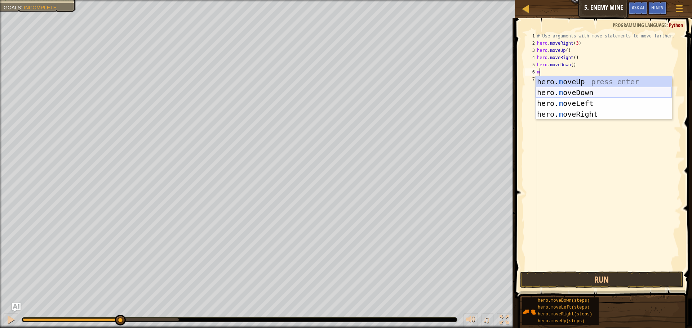
click at [559, 91] on div "hero. m oveUp press enter hero. m oveDown press enter hero. m oveLeft press ent…" at bounding box center [604, 108] width 136 height 65
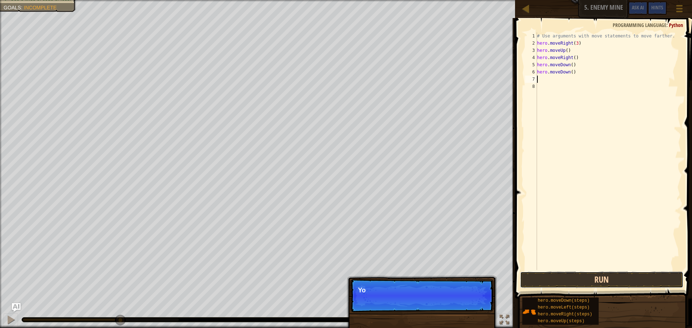
click at [575, 276] on button "Run" at bounding box center [601, 280] width 163 height 17
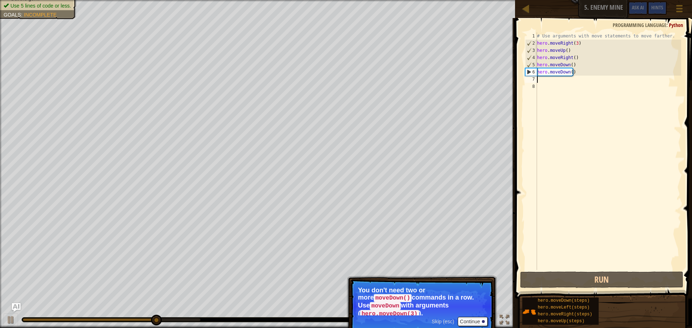
type textarea "m"
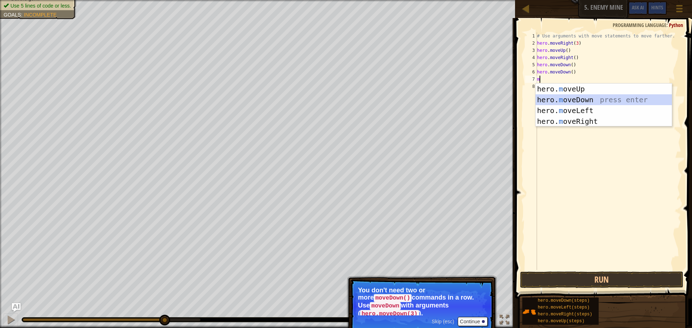
click at [563, 98] on div "hero. m oveUp press enter hero. m oveDown press enter hero. m oveLeft press ent…" at bounding box center [604, 116] width 136 height 65
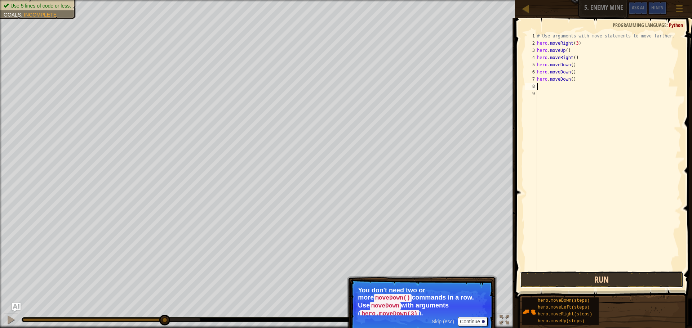
click at [565, 275] on button "Run" at bounding box center [601, 280] width 163 height 17
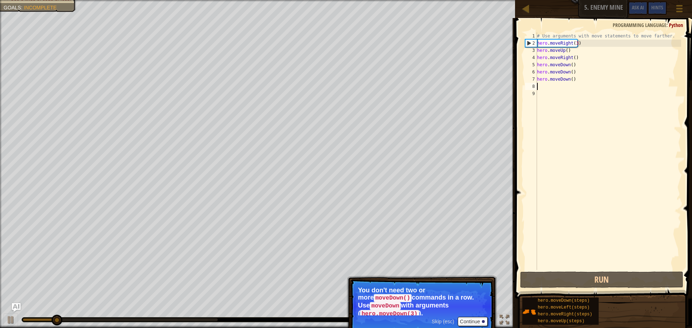
click at [454, 306] on p "You don't need two or more moveDown() commands in a row. Use moveDown with argu…" at bounding box center [422, 301] width 128 height 29
click at [470, 317] on button "Continue" at bounding box center [473, 321] width 30 height 9
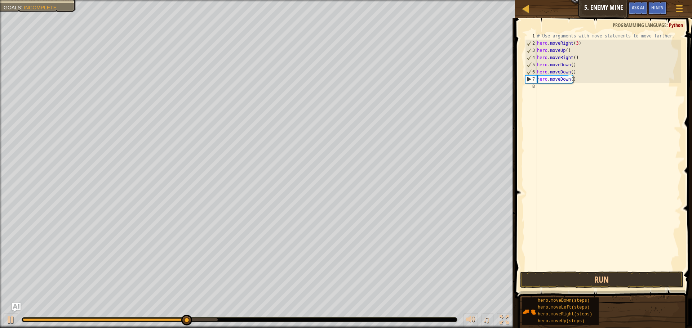
click at [578, 79] on div "# Use arguments with move statements to move farther. hero . moveRight ( 3 ) he…" at bounding box center [609, 158] width 146 height 252
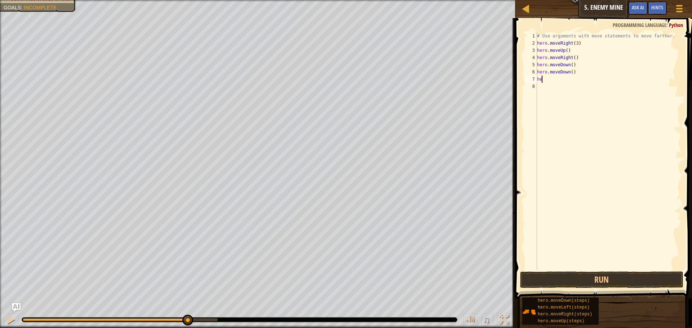
type textarea "h"
click at [577, 72] on div "# Use arguments with move statements to move farther. hero . moveRight ( 3 ) he…" at bounding box center [609, 158] width 146 height 252
type textarea "h"
click at [569, 64] on div "# Use arguments with move statements to move farther. hero . moveRight ( 3 ) he…" at bounding box center [609, 158] width 146 height 252
click at [572, 64] on div "# Use arguments with move statements to move farther. hero . moveRight ( 3 ) he…" at bounding box center [609, 158] width 146 height 252
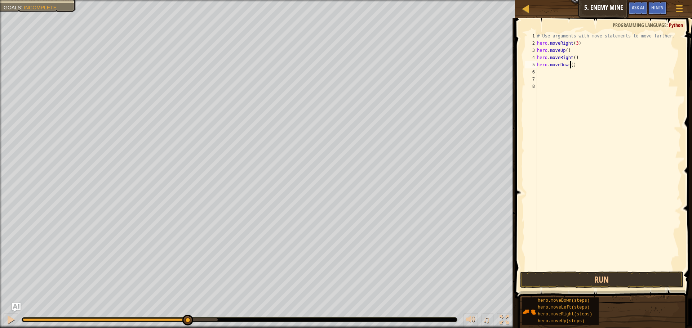
click at [570, 65] on div "# Use arguments with move statements to move farther. hero . moveRight ( 3 ) he…" at bounding box center [609, 158] width 146 height 252
type textarea "hero.moveDown(3)"
click at [547, 75] on div "# Use arguments with move statements to move farther. hero . moveRight ( 3 ) he…" at bounding box center [609, 158] width 146 height 252
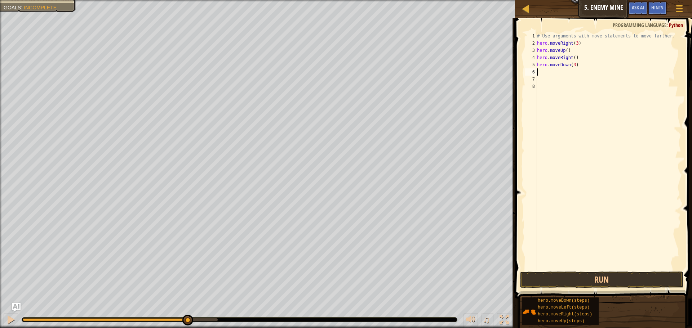
type textarea "m"
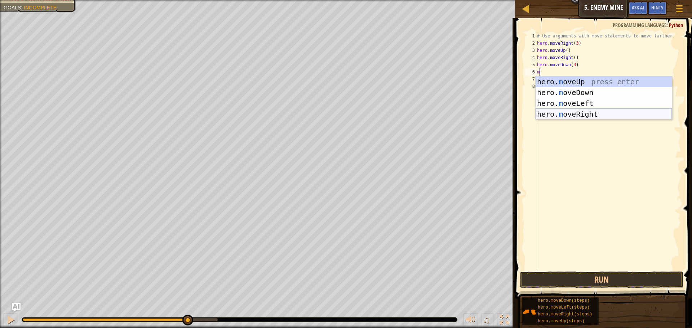
click at [559, 115] on div "hero. m oveUp press enter hero. m oveDown press enter hero. m oveLeft press ent…" at bounding box center [604, 108] width 136 height 65
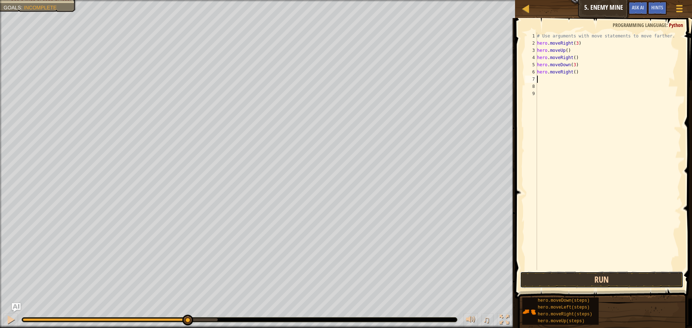
click at [536, 285] on button "Run" at bounding box center [601, 280] width 163 height 17
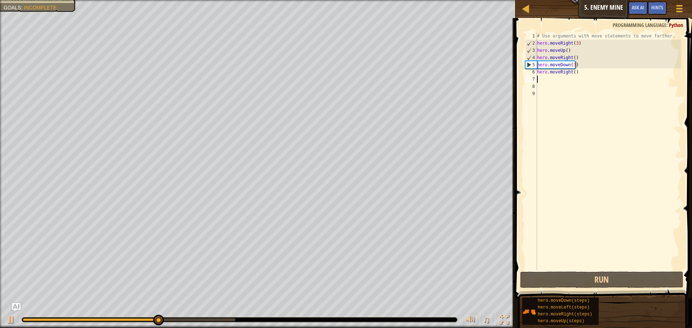
type textarea "m"
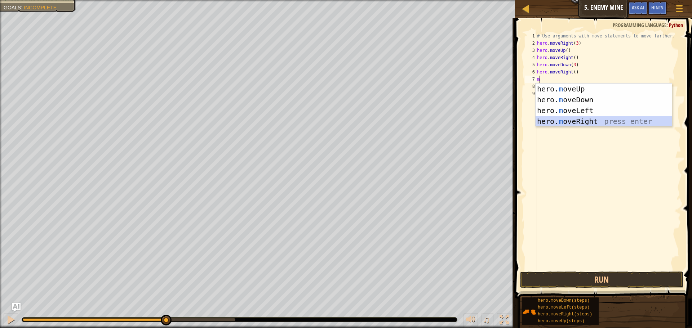
click at [567, 120] on div "hero. m oveUp press enter hero. m oveDown press enter hero. m oveLeft press ent…" at bounding box center [604, 116] width 136 height 65
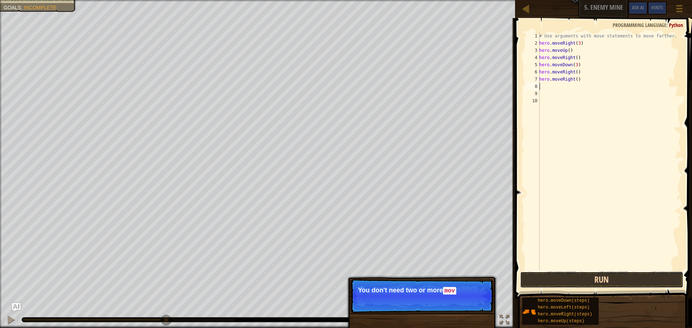
click at [566, 282] on button "Run" at bounding box center [601, 280] width 163 height 17
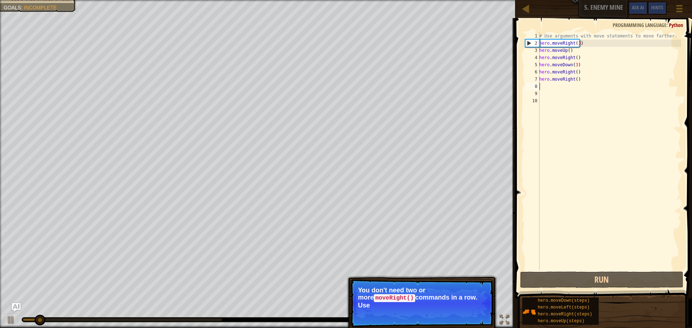
click at [455, 297] on p "You don't need two or more moveRight() commands in a row. Use" at bounding box center [422, 298] width 128 height 22
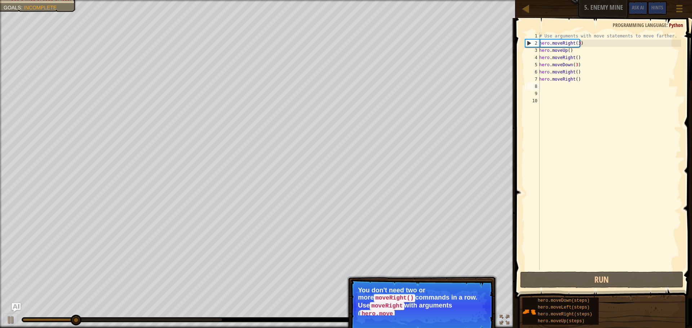
click at [472, 317] on p "Skip (esc) Continue You don't need two or more moveRight() commands in a row. U…" at bounding box center [421, 306] width 143 height 55
click at [472, 317] on button "Continue" at bounding box center [473, 321] width 30 height 9
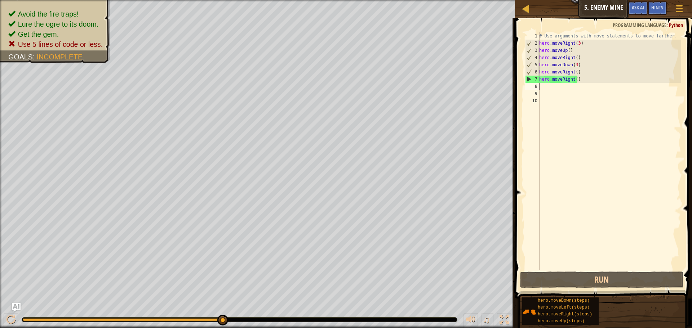
click at [581, 78] on div "# Use arguments with move statements to move farther. hero . moveRight ( 3 ) he…" at bounding box center [609, 158] width 143 height 252
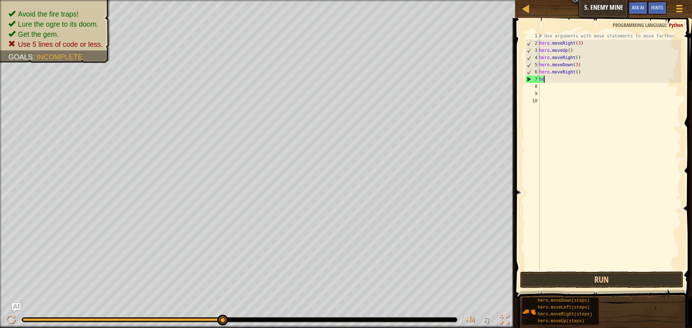
type textarea "h"
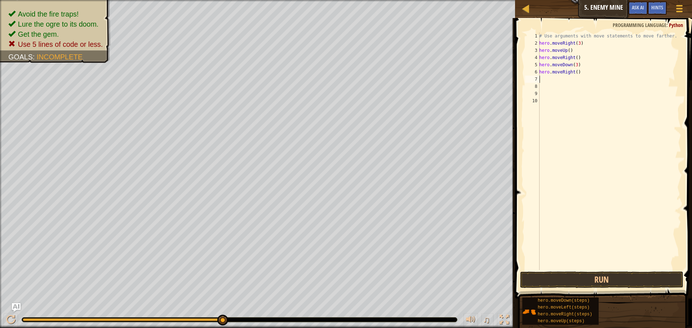
click at [578, 71] on div "# Use arguments with move statements to move farther. hero . moveRight ( 3 ) he…" at bounding box center [609, 158] width 143 height 252
click at [575, 72] on div "# Use arguments with move statements to move farther. hero . moveRight ( 3 ) he…" at bounding box center [609, 158] width 143 height 252
type textarea "hero.moveRight(2)"
click at [511, 56] on div "Map Introduction to Computer Science 5. Enemy Mine Game Menu Done Hints Ask AI …" at bounding box center [346, 164] width 692 height 328
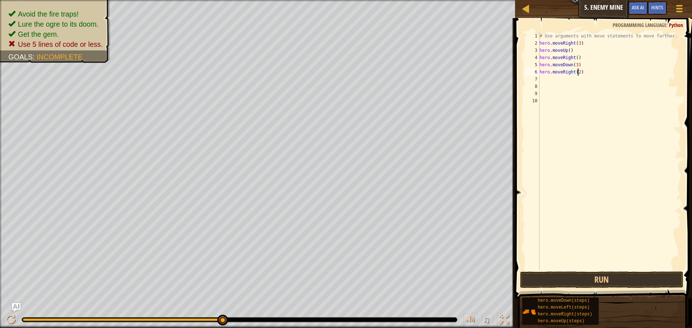
drag, startPoint x: 512, startPoint y: 55, endPoint x: 524, endPoint y: 94, distance: 40.7
click at [523, 86] on div "Map Introduction to Computer Science 5. Enemy Mine Game Menu Done Hints Ask AI …" at bounding box center [346, 164] width 692 height 328
click at [558, 165] on div "# Use arguments with move statements to move farther. hero . moveRight ( 3 ) he…" at bounding box center [609, 158] width 143 height 252
click at [569, 172] on div "1 2 3 4 5 6 7 8 9 10 # Use arguments with move statements to move farther. hero…" at bounding box center [603, 151] width 158 height 238
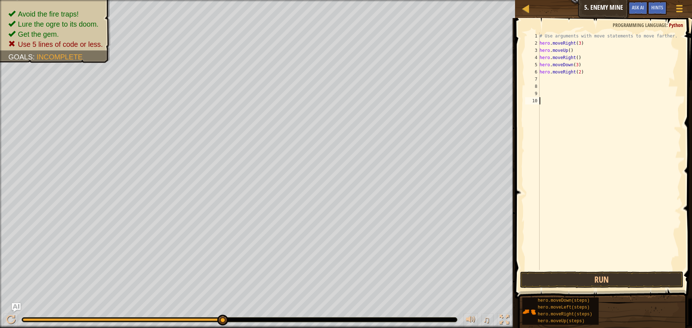
drag, startPoint x: 540, startPoint y: 271, endPoint x: 544, endPoint y: 271, distance: 4.7
click at [544, 271] on span at bounding box center [604, 148] width 183 height 302
drag, startPoint x: 545, startPoint y: 271, endPoint x: 550, endPoint y: 273, distance: 4.9
click at [550, 273] on button "Run" at bounding box center [601, 280] width 163 height 17
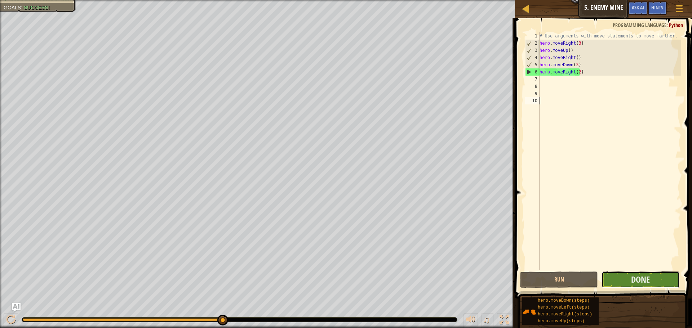
click at [630, 275] on button "Done" at bounding box center [641, 280] width 78 height 17
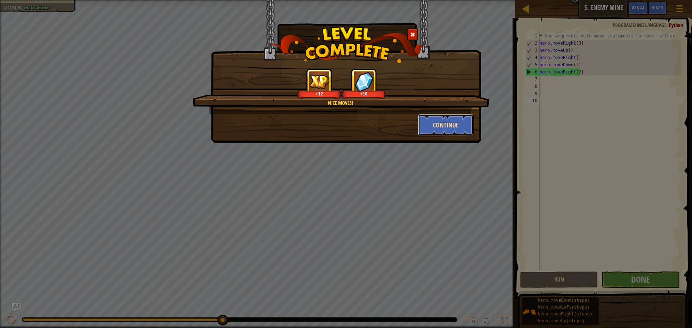
click at [439, 124] on button "Continue" at bounding box center [446, 125] width 56 height 22
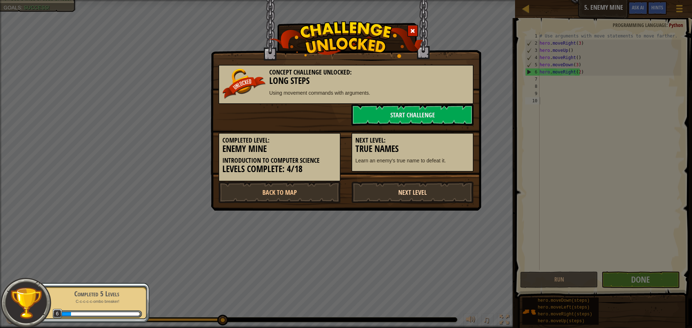
click at [404, 191] on link "Next Level" at bounding box center [412, 193] width 122 height 22
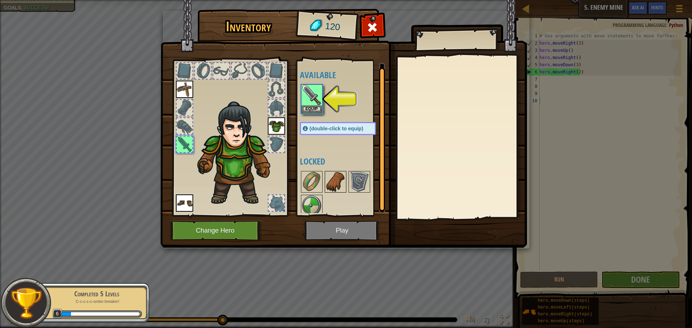
scroll to position [4, 0]
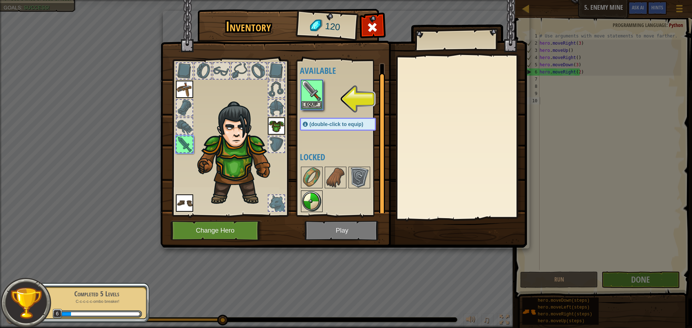
click at [313, 200] on img at bounding box center [312, 201] width 20 height 20
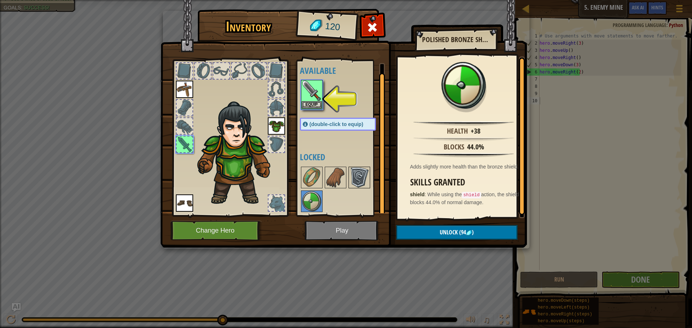
click at [362, 176] on img at bounding box center [359, 178] width 20 height 20
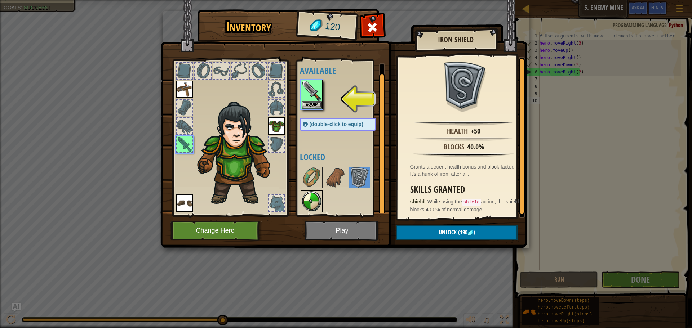
click at [311, 198] on img at bounding box center [312, 201] width 20 height 20
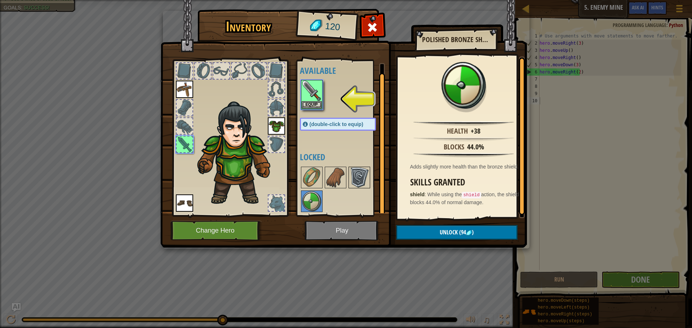
click at [360, 178] on img at bounding box center [359, 178] width 20 height 20
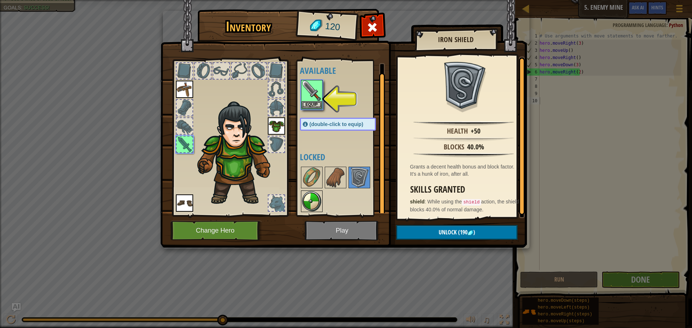
click at [308, 203] on img at bounding box center [312, 201] width 20 height 20
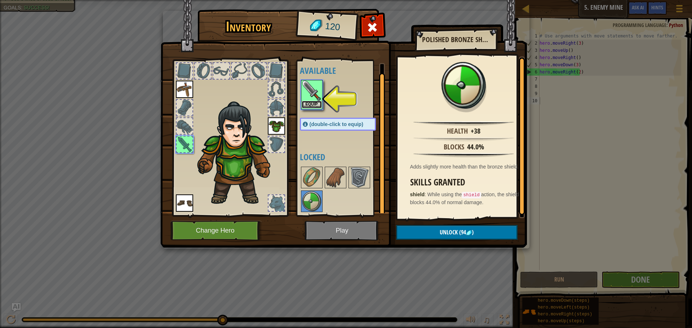
click at [309, 102] on button "Equip" at bounding box center [312, 105] width 20 height 8
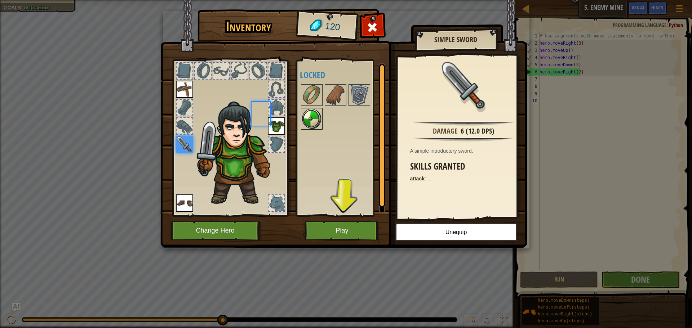
scroll to position [0, 0]
click at [314, 120] on img at bounding box center [312, 119] width 20 height 20
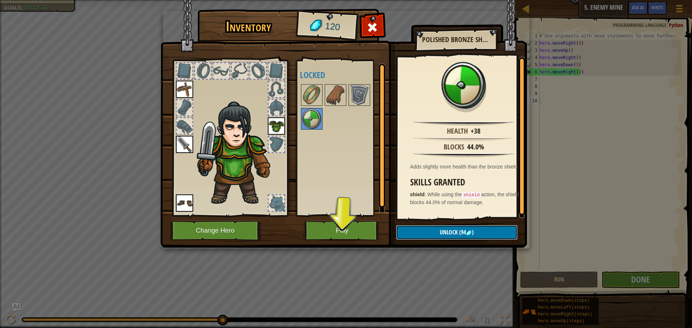
click at [456, 231] on span "Unlock" at bounding box center [449, 233] width 18 height 8
click at [437, 227] on button "Confirm" at bounding box center [456, 232] width 121 height 15
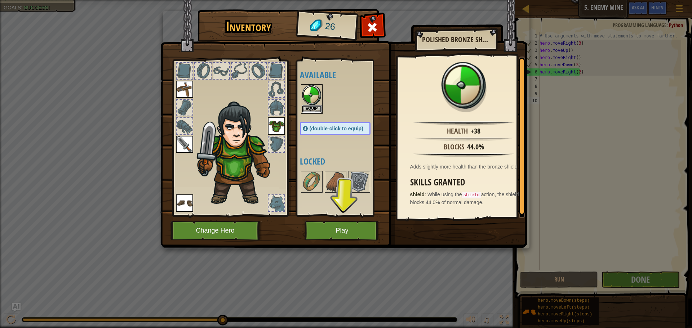
click at [313, 106] on button "Equip" at bounding box center [312, 109] width 20 height 8
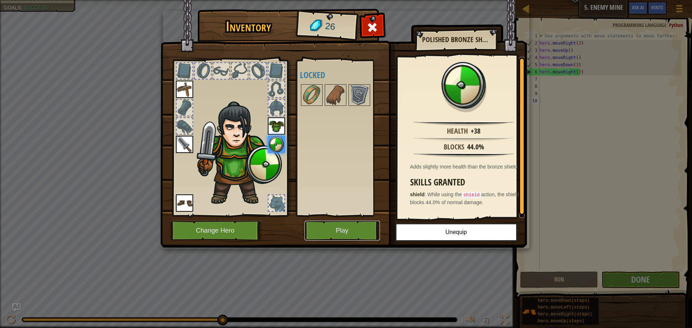
click at [343, 234] on button "Play" at bounding box center [342, 231] width 75 height 20
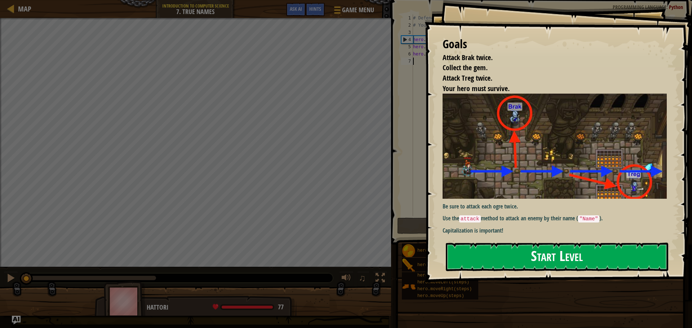
click at [478, 258] on button "Start Level" at bounding box center [557, 257] width 222 height 28
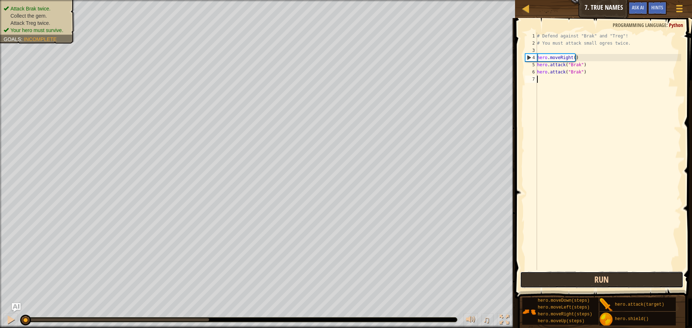
click at [618, 282] on button "Run" at bounding box center [601, 280] width 163 height 17
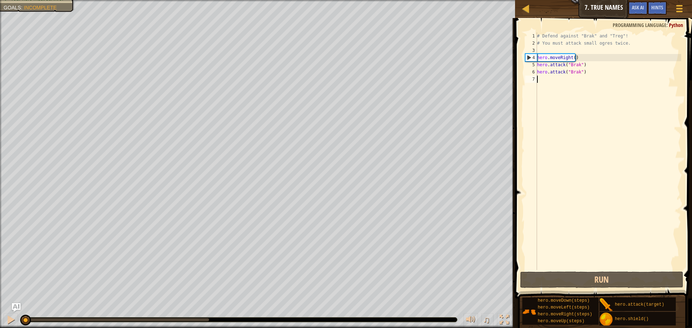
click at [2, 307] on div "Attack Brak twice. Collect the gem. Attack Treg twice. Your hero must survive. …" at bounding box center [346, 164] width 692 height 328
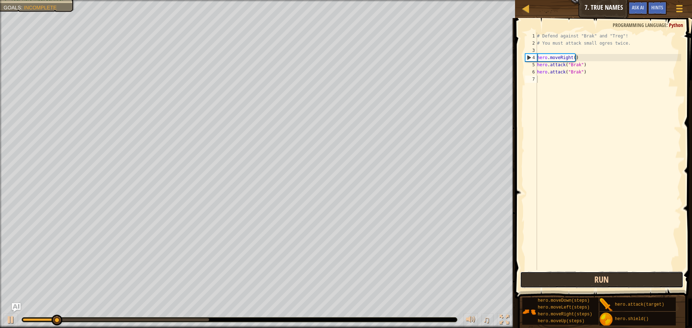
click at [632, 286] on button "Run" at bounding box center [601, 280] width 163 height 17
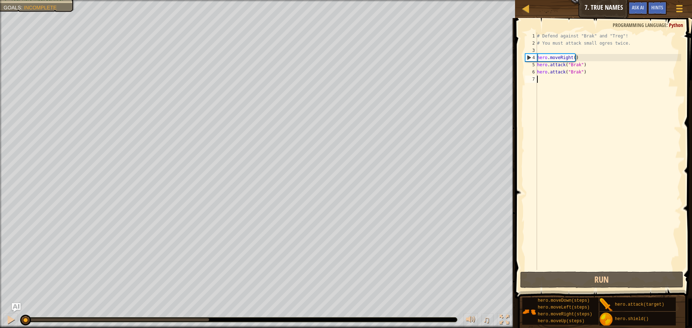
drag, startPoint x: 59, startPoint y: 320, endPoint x: 0, endPoint y: 305, distance: 61.4
click at [0, 305] on div "Attack Brak twice. Collect the gem. Attack Treg twice. Your hero must survive. …" at bounding box center [346, 164] width 692 height 328
click at [8, 316] on div at bounding box center [10, 319] width 9 height 9
drag, startPoint x: 51, startPoint y: 319, endPoint x: 0, endPoint y: 315, distance: 51.0
click at [0, 317] on div "♫" at bounding box center [257, 319] width 515 height 22
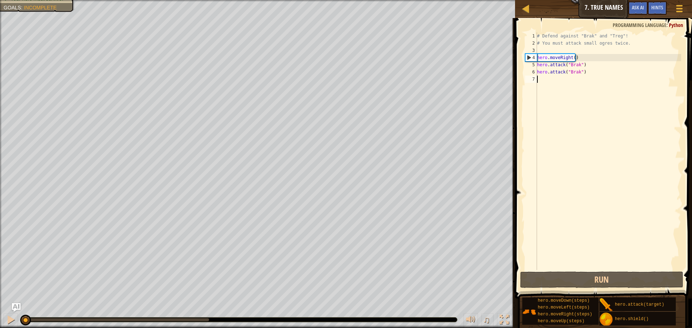
type textarea "m"
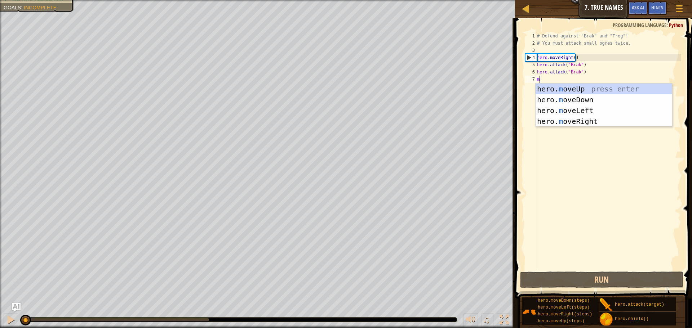
scroll to position [3, 0]
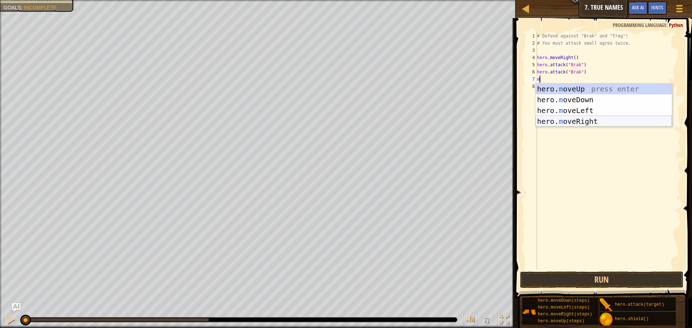
click at [565, 119] on div "hero. m oveUp press enter hero. m oveDown press enter hero. m oveLeft press ent…" at bounding box center [604, 116] width 136 height 65
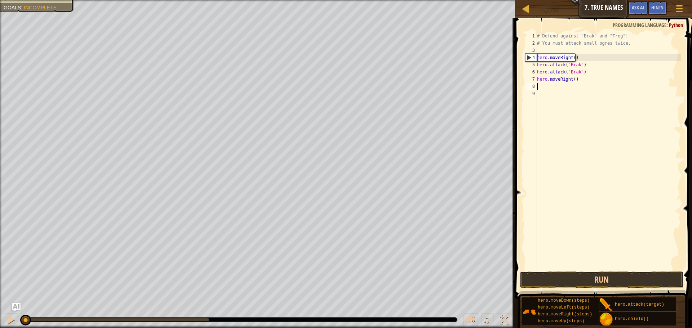
drag, startPoint x: 23, startPoint y: 321, endPoint x: 0, endPoint y: 307, distance: 27.0
click at [0, 307] on div "Attack Brak twice. Collect the gem. Attack Treg twice. Your hero must survive. …" at bounding box center [346, 164] width 692 height 328
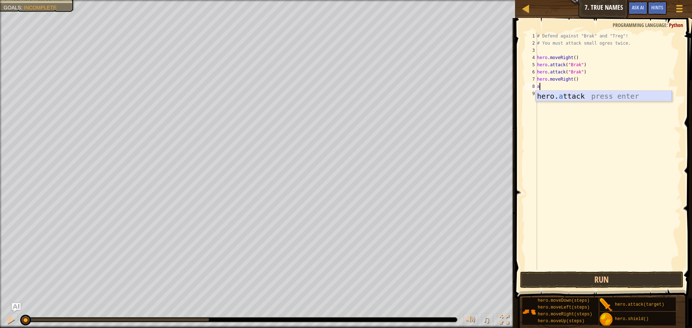
click at [609, 93] on div "hero. a ttack press enter" at bounding box center [604, 107] width 136 height 32
click at [611, 284] on button "Run" at bounding box center [601, 280] width 163 height 17
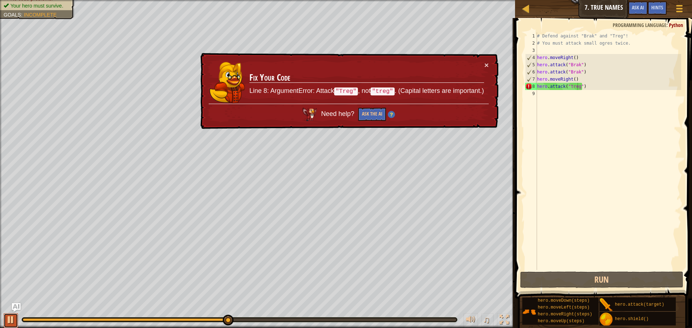
click at [10, 318] on div at bounding box center [10, 319] width 9 height 9
click at [570, 87] on div "# Defend against "Brak" and "Treg"! # You must attack small ogres twice. hero .…" at bounding box center [609, 158] width 146 height 252
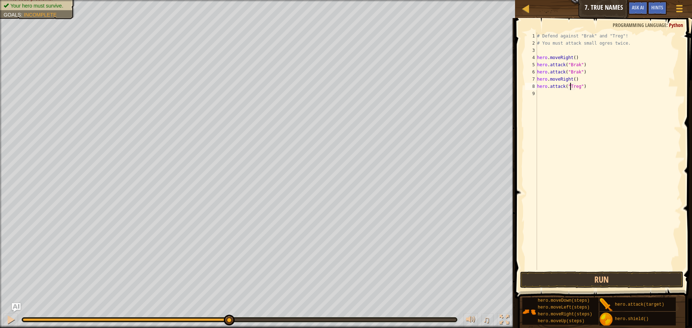
scroll to position [3, 3]
type textarea "hero.attack("Treg")"
click at [622, 280] on button "Run" at bounding box center [601, 280] width 163 height 17
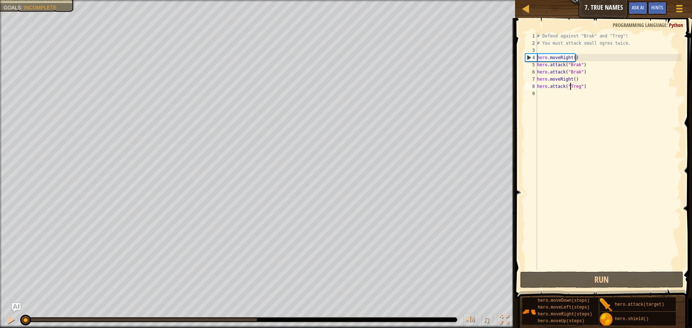
drag, startPoint x: 255, startPoint y: 315, endPoint x: 0, endPoint y: 290, distance: 255.8
click at [0, 289] on div "Attack Brak twice. Collect the gem. Attack Treg twice. Your hero must survive. …" at bounding box center [346, 164] width 692 height 328
click at [544, 97] on div "# Defend against "Brak" and "Treg"! # You must attack small ogres twice. hero .…" at bounding box center [609, 158] width 146 height 252
click at [581, 87] on div "# Defend against "Brak" and "Treg"! # You must attack small ogres twice. hero .…" at bounding box center [609, 158] width 146 height 252
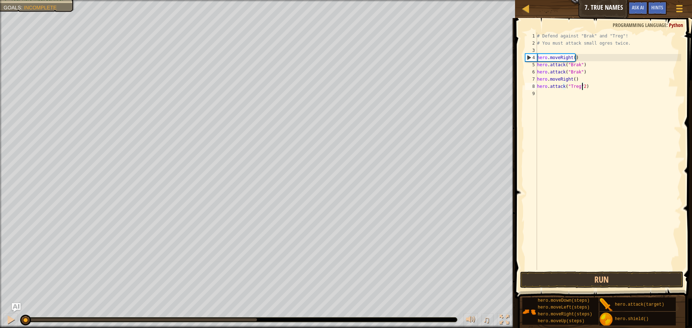
scroll to position [3, 4]
click at [630, 275] on button "Run" at bounding box center [601, 280] width 163 height 17
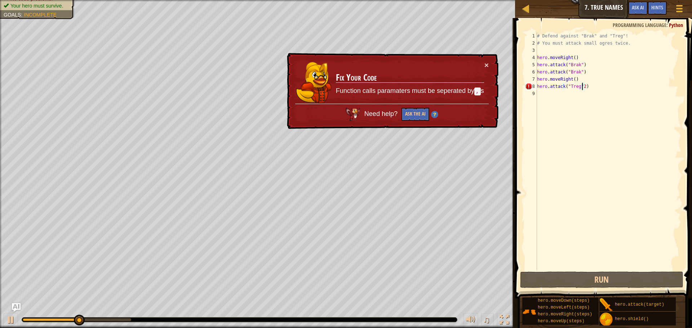
type textarea "hero.attack("Treg")"
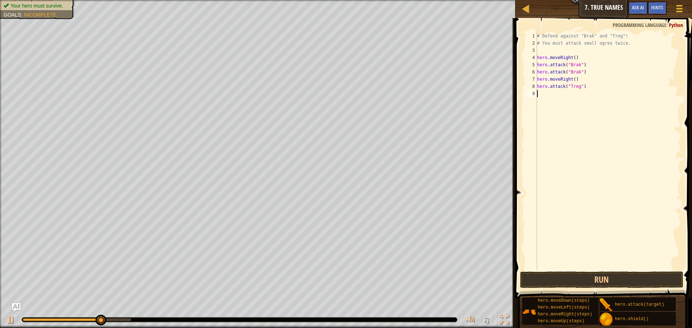
click at [555, 101] on div "# Defend against "Brak" and "Treg"! # You must attack small ogres twice. hero .…" at bounding box center [609, 158] width 146 height 252
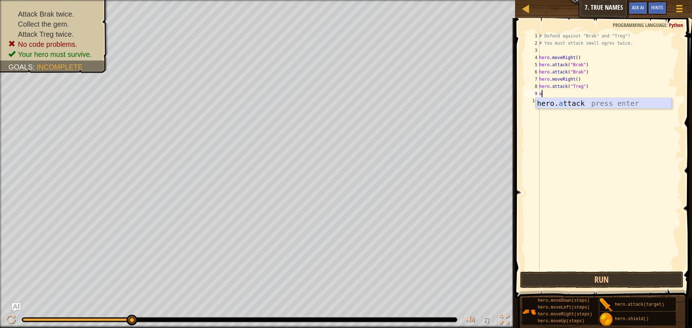
click at [570, 99] on div "hero. a ttack press enter" at bounding box center [604, 114] width 136 height 32
click at [619, 285] on button "Run" at bounding box center [601, 280] width 163 height 17
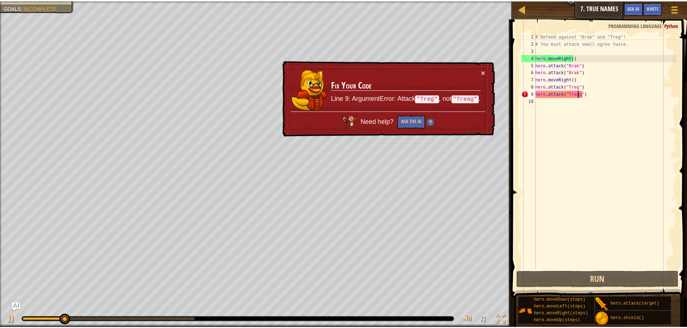
scroll to position [3, 3]
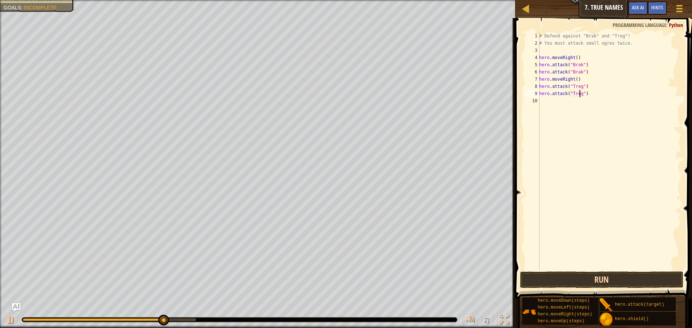
type textarea "hero.attack("Treg")"
click at [613, 282] on button "Run" at bounding box center [601, 280] width 163 height 17
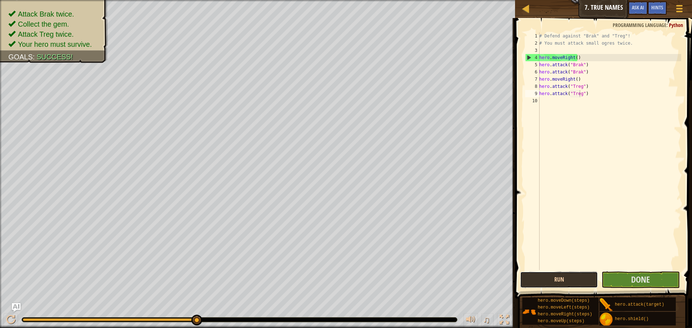
click at [571, 281] on button "Run" at bounding box center [559, 280] width 78 height 17
click at [623, 273] on button "Done" at bounding box center [641, 280] width 78 height 17
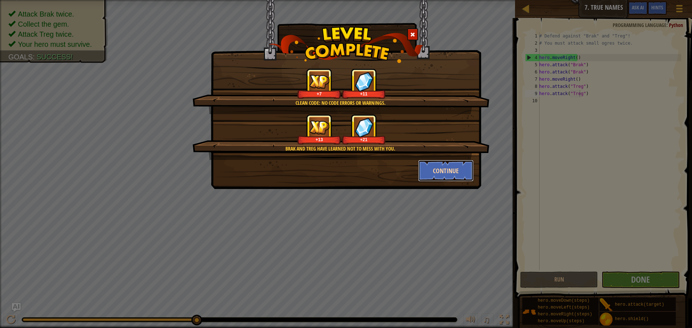
click at [454, 172] on button "Continue" at bounding box center [446, 171] width 56 height 22
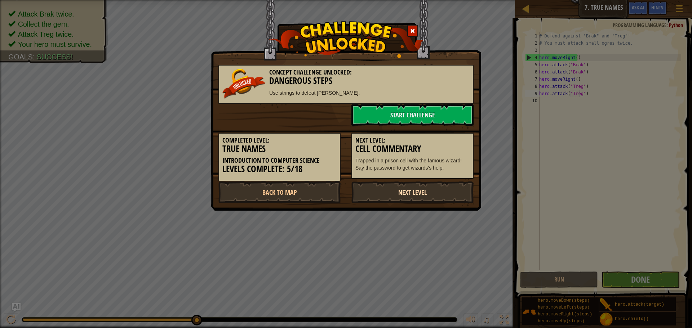
click at [446, 187] on link "Next Level" at bounding box center [412, 193] width 122 height 22
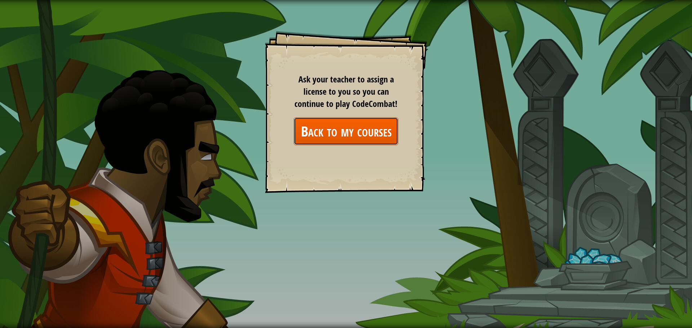
click at [367, 138] on link "Back to my courses" at bounding box center [346, 132] width 105 height 28
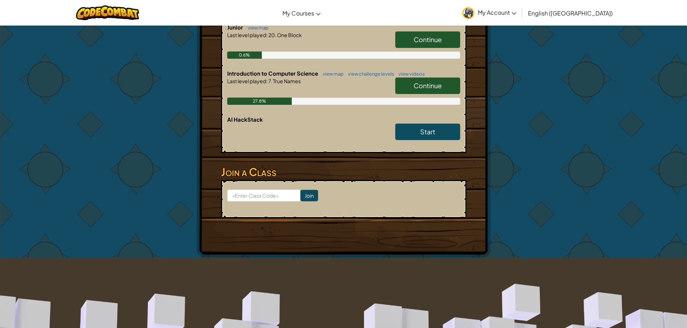
scroll to position [136, 0]
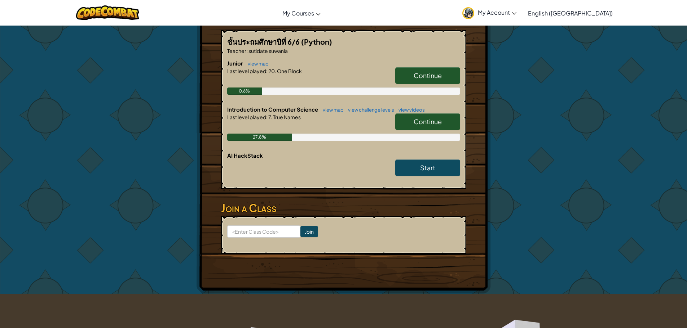
click at [432, 74] on span "Continue" at bounding box center [427, 75] width 28 height 8
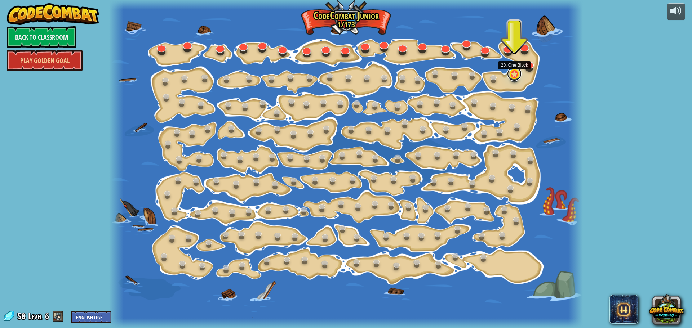
click at [516, 73] on link at bounding box center [514, 74] width 14 height 14
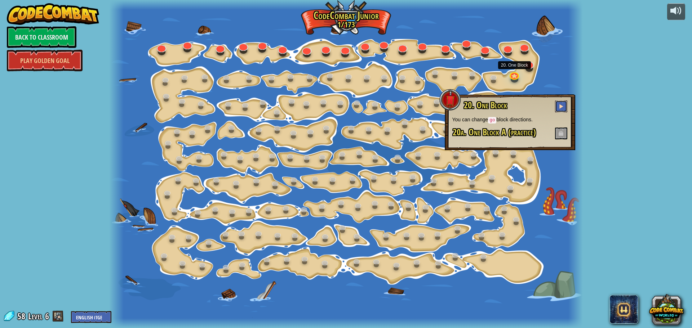
click at [561, 104] on span at bounding box center [561, 106] width 5 height 5
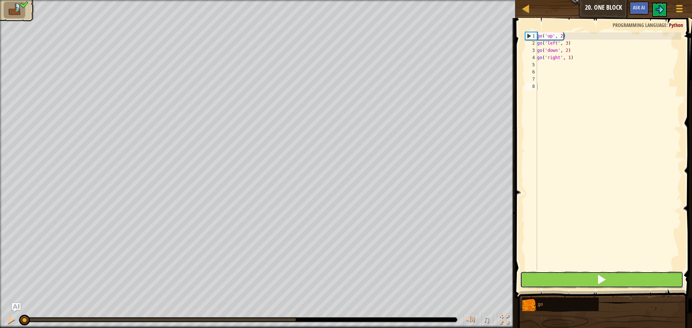
click at [579, 288] on button at bounding box center [601, 280] width 163 height 17
click at [570, 279] on button at bounding box center [601, 280] width 163 height 17
